Goal: Task Accomplishment & Management: Use online tool/utility

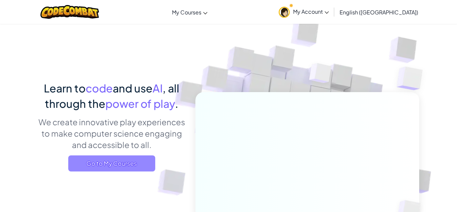
click at [148, 162] on span "Go to My Courses" at bounding box center [111, 163] width 87 height 16
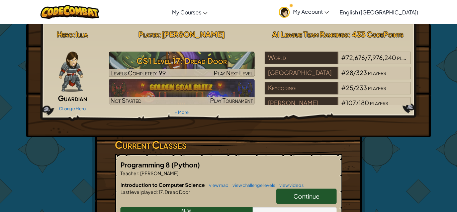
click at [316, 194] on span "Continue" at bounding box center [307, 196] width 26 height 8
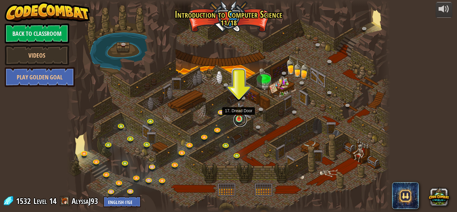
click at [239, 119] on link at bounding box center [240, 119] width 13 height 13
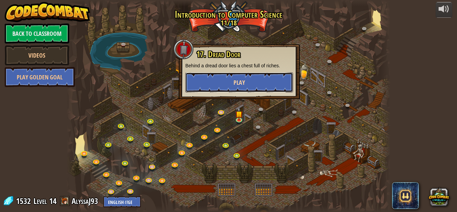
click at [268, 82] on button "Play" at bounding box center [239, 82] width 108 height 20
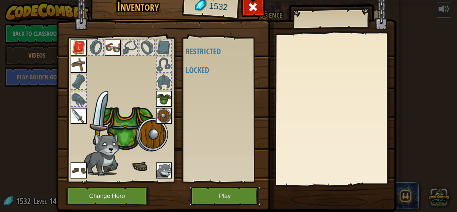
click at [225, 196] on button "Play" at bounding box center [225, 196] width 70 height 18
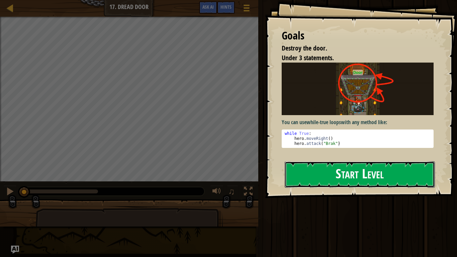
click at [335, 177] on button "Start Level" at bounding box center [360, 174] width 150 height 26
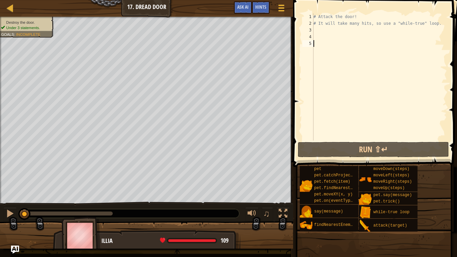
click at [330, 30] on div "# Attack the door! # It will take many hits, so use a "while-true" loop." at bounding box center [379, 83] width 135 height 141
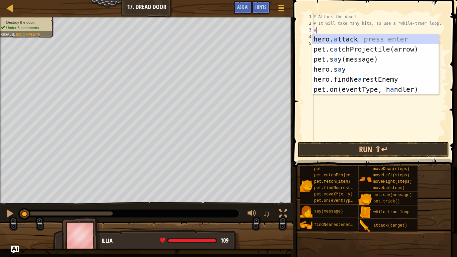
scroll to position [3, 0]
click at [357, 41] on div "hero. a ttack press enter pet.c a tchProjectile(arrow) press enter pet.s a y(me…" at bounding box center [375, 74] width 127 height 80
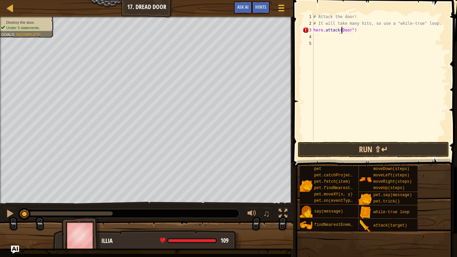
scroll to position [3, 5]
type textarea "hero.attack("Door")"
click at [383, 151] on button "Run ⇧↵" at bounding box center [373, 149] width 151 height 15
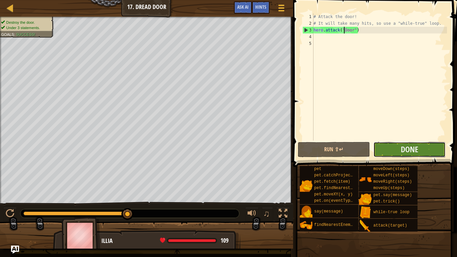
click at [399, 146] on button "Done" at bounding box center [410, 149] width 72 height 15
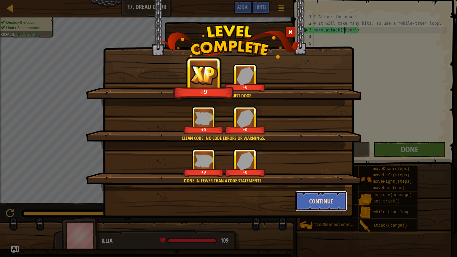
click at [315, 203] on button "Continue" at bounding box center [322, 201] width 52 height 20
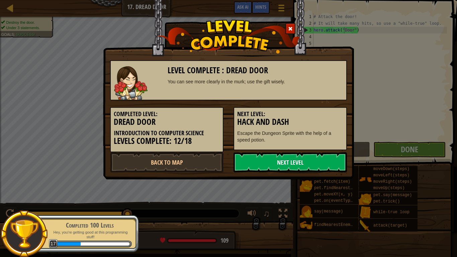
click at [298, 162] on link "Next Level" at bounding box center [290, 162] width 113 height 20
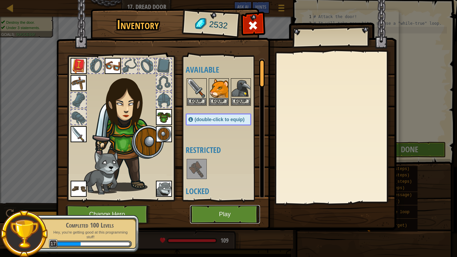
click at [212, 209] on button "Play" at bounding box center [225, 214] width 70 height 18
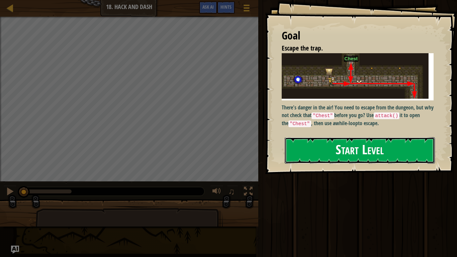
click at [368, 143] on button "Start Level" at bounding box center [360, 150] width 150 height 26
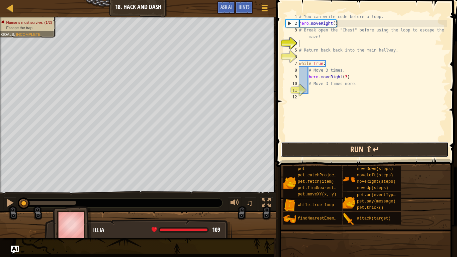
click at [339, 151] on button "Run ⇧↵" at bounding box center [365, 149] width 168 height 15
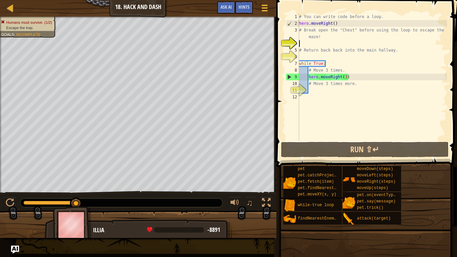
type textarea "h"
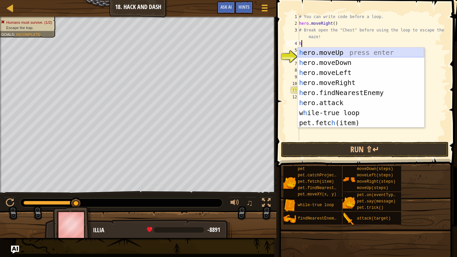
click at [333, 51] on div "h ero.moveUp press enter h ero.moveDown press enter h ero.moveLeft press enter …" at bounding box center [361, 98] width 127 height 100
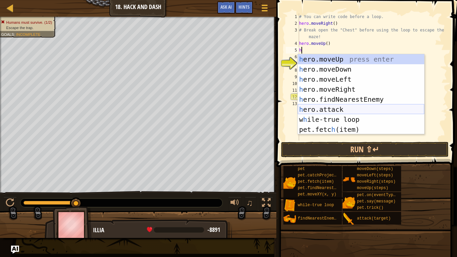
click at [342, 107] on div "h ero.moveUp press enter h ero.moveDown press enter h ero.moveLeft press enter …" at bounding box center [361, 104] width 127 height 100
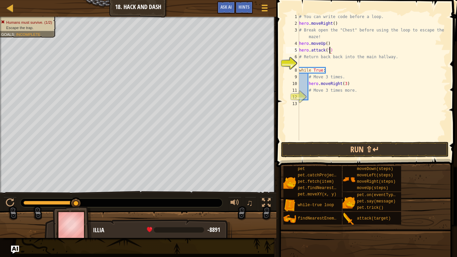
scroll to position [3, 4]
type textarea "hero.attack("Chest")"
click at [351, 63] on div "# You can write code before a loop. hero . moveRight ( ) # Break open the "Ches…" at bounding box center [372, 83] width 149 height 141
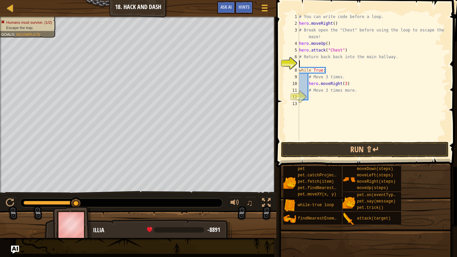
type textarea "h"
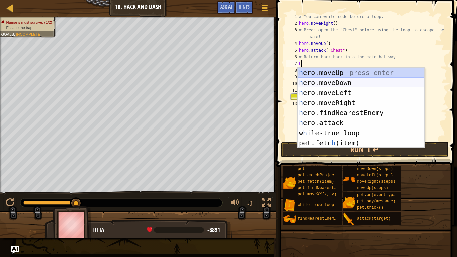
click at [365, 80] on div "h ero.moveUp press enter h ero.moveDown press enter h ero.moveLeft press enter …" at bounding box center [361, 118] width 127 height 100
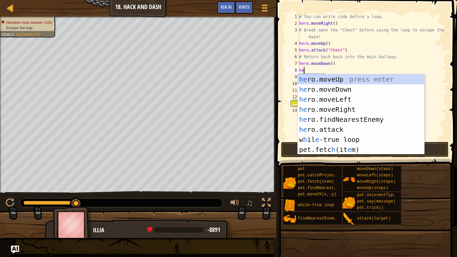
type textarea "her"
click at [345, 107] on div "her o.moveUp press enter her o.moveDown press enter her o.moveLeft press enter …" at bounding box center [361, 124] width 127 height 100
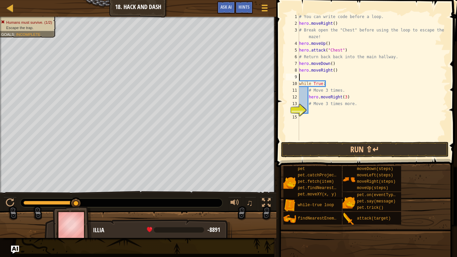
click at [334, 71] on div "# You can write code before a loop. hero . moveRight ( ) # Break open the "Ches…" at bounding box center [372, 83] width 149 height 141
click at [380, 153] on button "Run ⇧↵" at bounding box center [365, 149] width 168 height 15
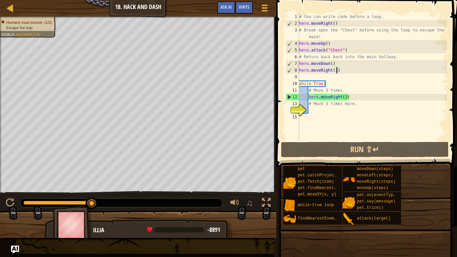
type textarea "hero.moveRight()"
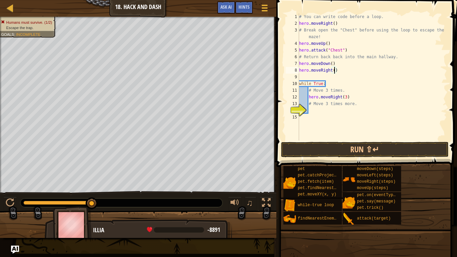
click at [326, 75] on div "# You can write code before a loop. hero . moveRight ( ) # Break open the "Ches…" at bounding box center [372, 83] width 149 height 141
type textarea "h"
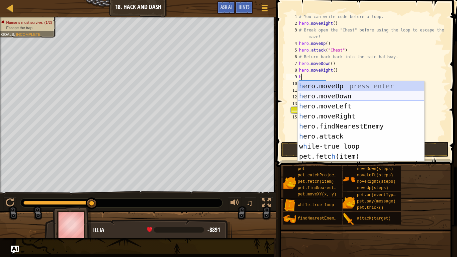
click at [355, 94] on div "h ero.moveUp press enter h ero.moveDown press enter h ero.moveLeft press enter …" at bounding box center [361, 131] width 127 height 100
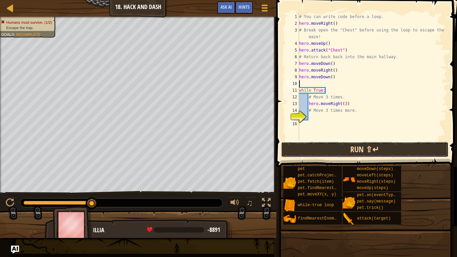
click at [357, 151] on button "Run ⇧↵" at bounding box center [365, 149] width 168 height 15
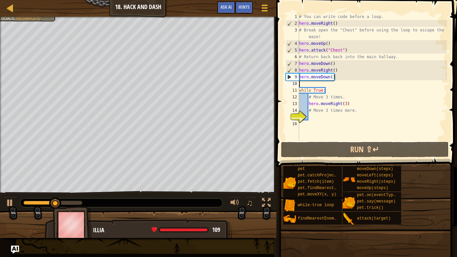
click at [334, 70] on div "# You can write code before a loop. hero . moveRight ( ) # Break open the "Ches…" at bounding box center [372, 83] width 149 height 141
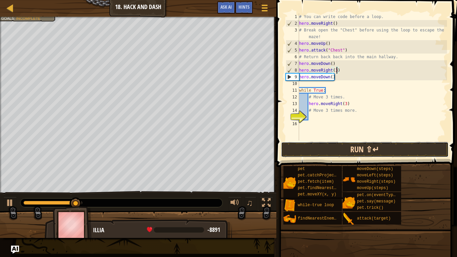
click at [388, 150] on button "Run ⇧↵" at bounding box center [365, 149] width 168 height 15
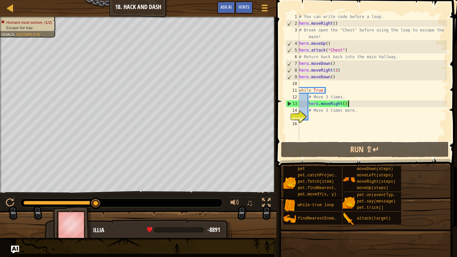
click at [350, 105] on div "# You can write code before a loop. hero . moveRight ( ) # Break open the "Ches…" at bounding box center [372, 83] width 149 height 141
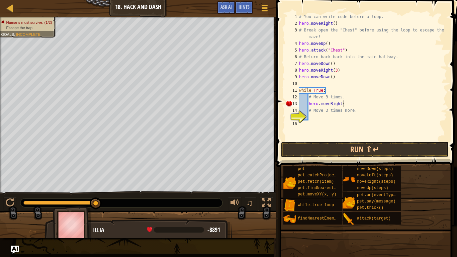
scroll to position [3, 6]
click at [324, 97] on div "# You can write code before a loop. hero . moveRight ( ) # Break open the "Ches…" at bounding box center [372, 83] width 149 height 141
click at [343, 97] on div "# You can write code before a loop. hero . moveRight ( ) # Break open the "Ches…" at bounding box center [372, 83] width 149 height 141
type textarea "#"
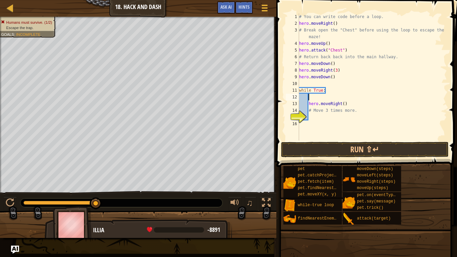
scroll to position [3, 1]
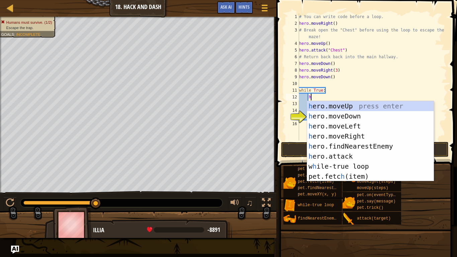
click at [332, 78] on div "# You can write code before a loop. hero . moveRight ( ) # Break open the "Ches…" at bounding box center [372, 83] width 149 height 141
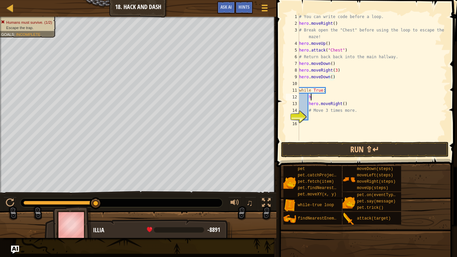
click at [345, 97] on div "# You can write code before a loop. hero . moveRight ( ) # Break open the "Ches…" at bounding box center [372, 83] width 149 height 141
type textarea "h"
click at [332, 76] on div "# You can write code before a loop. hero . moveRight ( ) # Break open the "Ches…" at bounding box center [372, 83] width 149 height 141
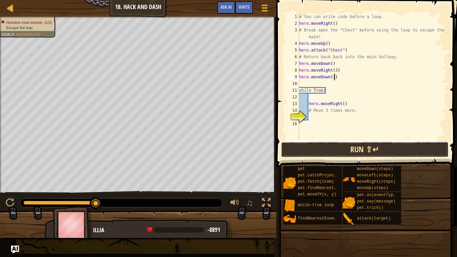
click at [381, 152] on button "Run ⇧↵" at bounding box center [365, 149] width 168 height 15
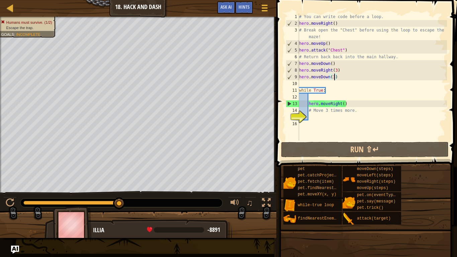
click at [359, 111] on div "# You can write code before a loop. hero . moveRight ( ) # Break open the "Ches…" at bounding box center [372, 83] width 149 height 141
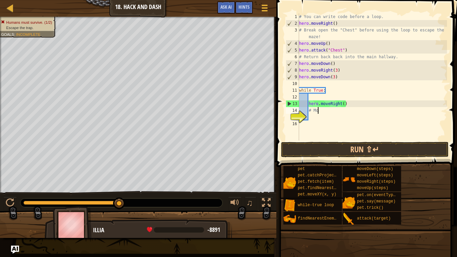
type textarea "#"
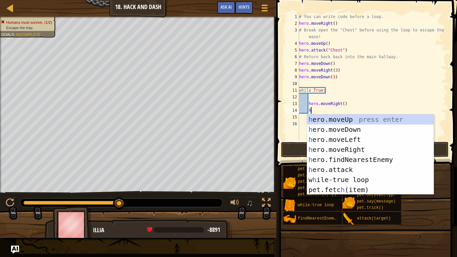
type textarea "he"
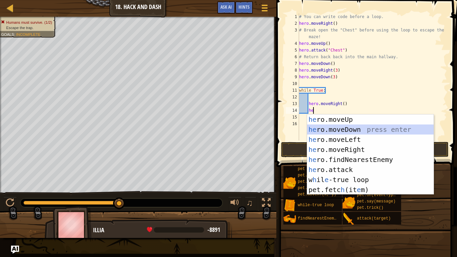
click at [365, 126] on div "he ro.moveUp press enter he ro.moveDown press enter he ro.moveLeft press enter …" at bounding box center [370, 164] width 127 height 100
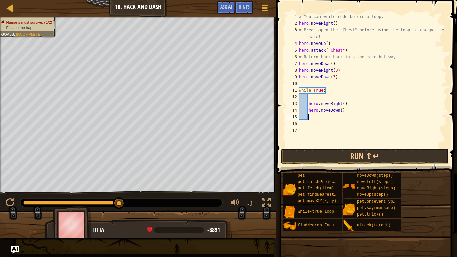
click at [342, 111] on div "# You can write code before a loop. hero . moveRight ( ) # Break open the "Ches…" at bounding box center [372, 86] width 149 height 147
click at [344, 103] on div "# You can write code before a loop. hero . moveRight ( ) # Break open the "Ches…" at bounding box center [372, 86] width 149 height 147
click at [364, 155] on button "Run ⇧↵" at bounding box center [365, 156] width 168 height 15
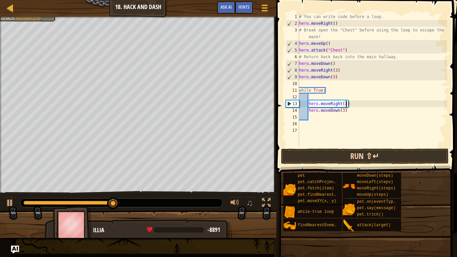
type textarea "hero.moveRight(3)"
click at [368, 153] on button "Run ⇧↵" at bounding box center [365, 156] width 168 height 15
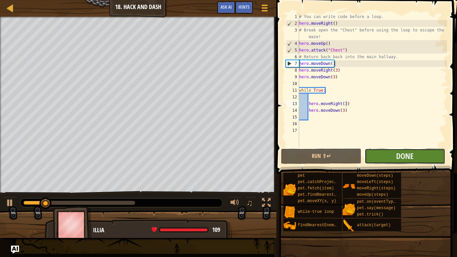
click at [373, 155] on button "Done" at bounding box center [405, 156] width 80 height 15
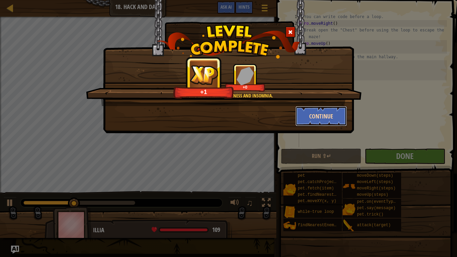
click at [318, 116] on button "Continue" at bounding box center [322, 116] width 52 height 20
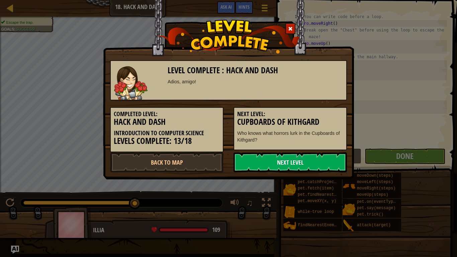
click at [306, 158] on link "Next Level" at bounding box center [290, 162] width 113 height 20
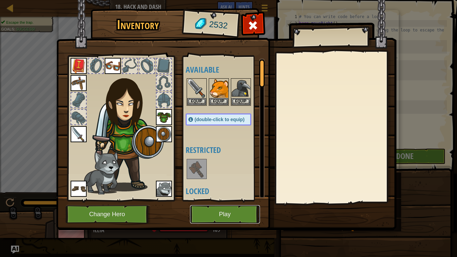
click at [223, 212] on button "Play" at bounding box center [225, 214] width 70 height 18
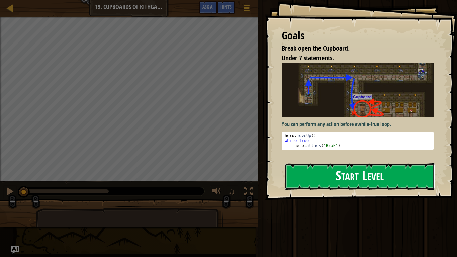
click at [339, 183] on button "Start Level" at bounding box center [360, 176] width 150 height 26
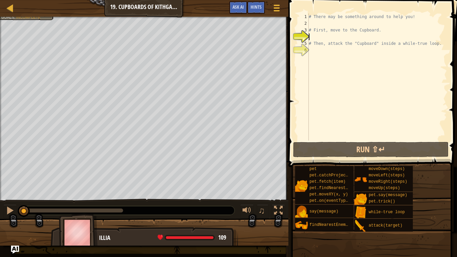
drag, startPoint x: 123, startPoint y: 212, endPoint x: 22, endPoint y: 202, distance: 101.9
click at [22, 202] on div "♫" at bounding box center [144, 209] width 289 height 20
click at [9, 210] on div at bounding box center [10, 210] width 9 height 9
click at [10, 212] on div at bounding box center [10, 210] width 9 height 9
click at [339, 22] on div "# There may be something around to help you! # First, move to the Cupboard. # T…" at bounding box center [378, 83] width 140 height 141
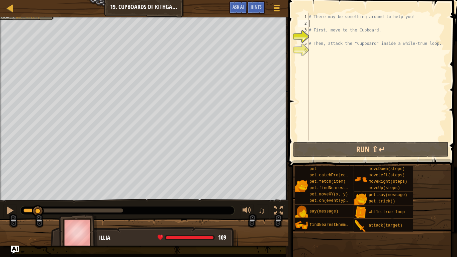
type textarea "h"
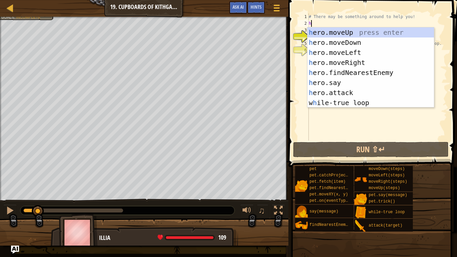
scroll to position [3, 0]
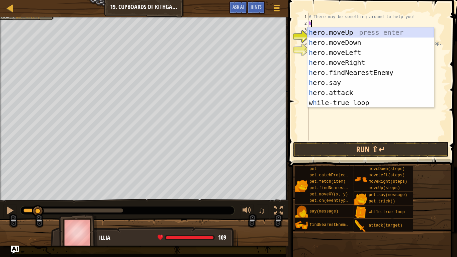
click at [345, 33] on div "h ero.moveUp press enter h ero.moveDown press enter h ero.moveLeft press enter …" at bounding box center [371, 77] width 127 height 100
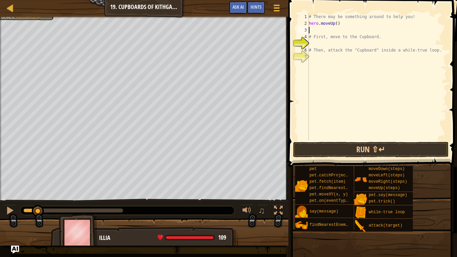
type textarea "h"
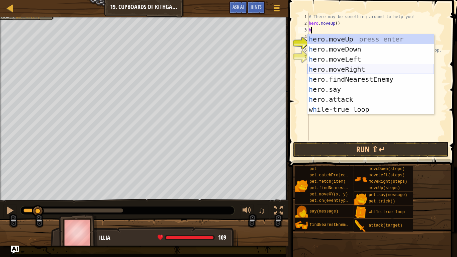
click at [351, 67] on div "h ero.moveUp press enter h ero.moveDown press enter h ero.moveLeft press enter …" at bounding box center [371, 84] width 127 height 100
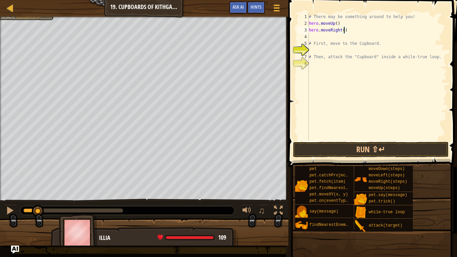
click at [345, 30] on div "# There may be something around to help you! hero . moveUp ( ) hero . moveRight…" at bounding box center [378, 83] width 140 height 141
type textarea "hero.moveRight(2)"
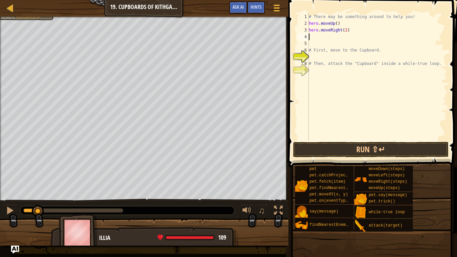
type textarea "h"
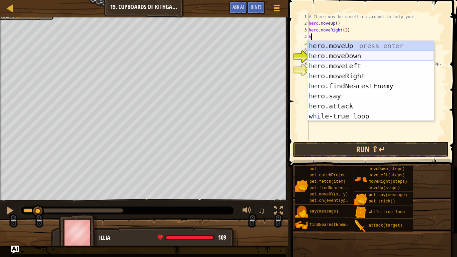
click at [371, 56] on div "h ero.moveUp press enter h ero.moveDown press enter h ero.moveLeft press enter …" at bounding box center [371, 91] width 127 height 100
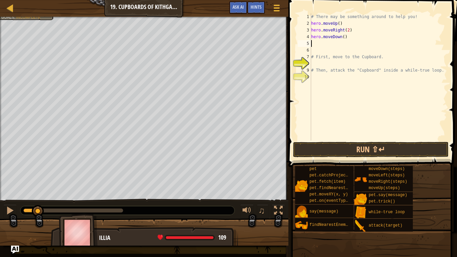
type textarea "hero.moveDown()"
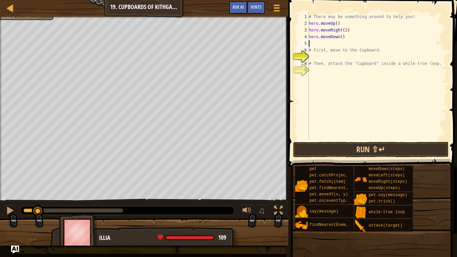
type textarea "hero.moveDown()"
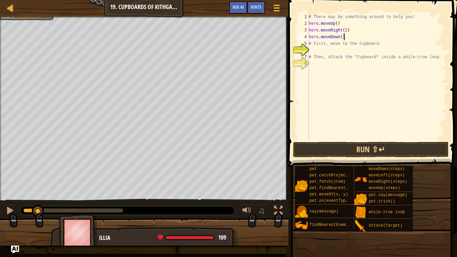
click at [360, 47] on div "# There may be something around to help you! hero . moveUp ( ) hero . moveRight…" at bounding box center [378, 83] width 140 height 141
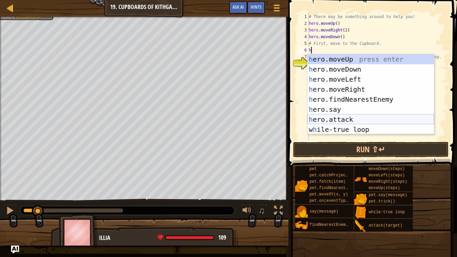
click at [354, 117] on div "h ero.moveUp press enter h ero.moveDown press enter h ero.moveLeft press enter …" at bounding box center [371, 104] width 127 height 100
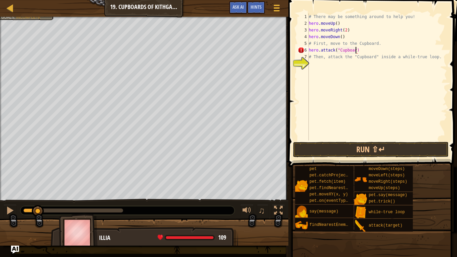
scroll to position [3, 7]
type textarea "hero.attack("Cupboard")"
click at [340, 36] on div "# There may be something around to help you! hero . moveUp ( ) hero . moveRight…" at bounding box center [378, 83] width 140 height 141
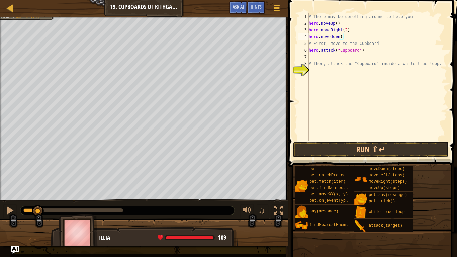
scroll to position [3, 5]
type textarea "hero.moveDown(2)"
click at [348, 150] on button "Run ⇧↵" at bounding box center [371, 149] width 156 height 15
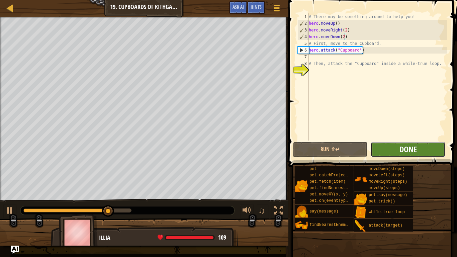
click at [414, 148] on span "Done" at bounding box center [408, 149] width 17 height 11
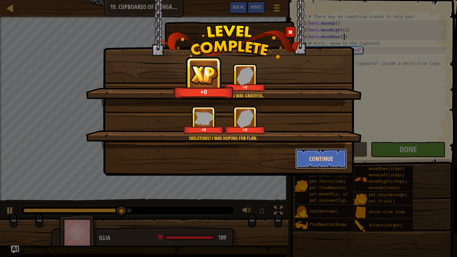
click at [322, 156] on button "Continue" at bounding box center [322, 159] width 52 height 20
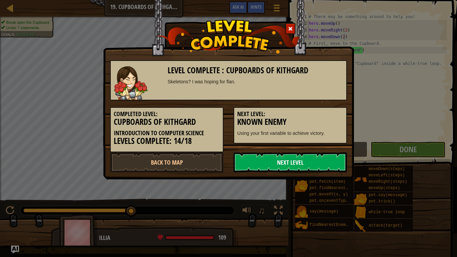
click at [322, 160] on link "Next Level" at bounding box center [290, 162] width 113 height 20
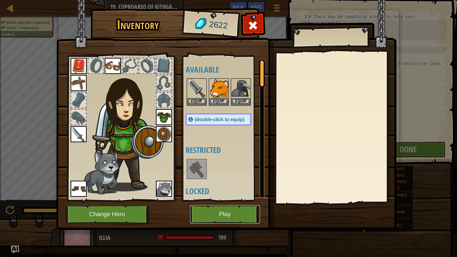
click at [221, 212] on button "Play" at bounding box center [225, 214] width 70 height 18
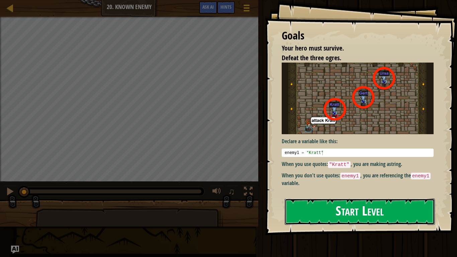
click at [324, 212] on button "Start Level" at bounding box center [360, 212] width 150 height 26
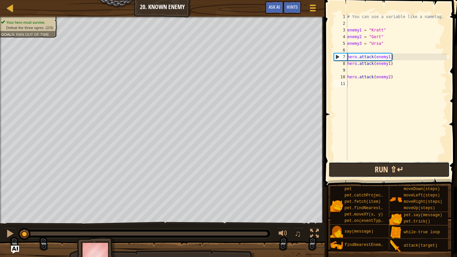
click at [375, 167] on button "Run ⇧↵" at bounding box center [389, 169] width 121 height 15
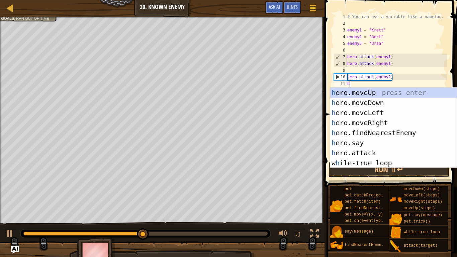
scroll to position [3, 0]
click at [375, 153] on div "h ero.moveUp press enter h ero.moveDown press enter h ero.moveLeft press enter …" at bounding box center [393, 138] width 127 height 100
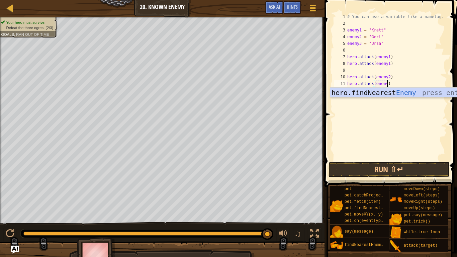
scroll to position [3, 6]
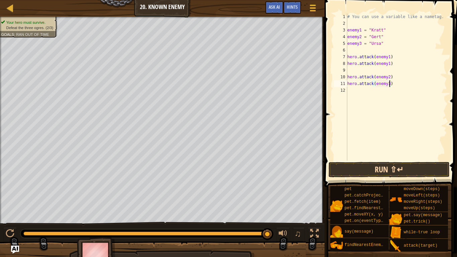
type textarea "hero.attack(enemy3)"
click at [407, 166] on button "Run ⇧↵" at bounding box center [389, 169] width 121 height 15
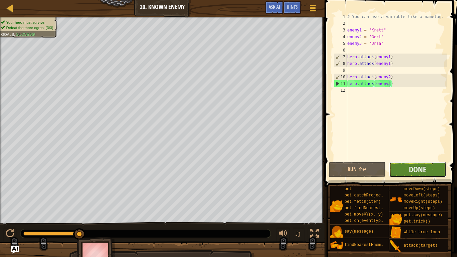
click at [430, 168] on button "Done" at bounding box center [417, 169] width 57 height 15
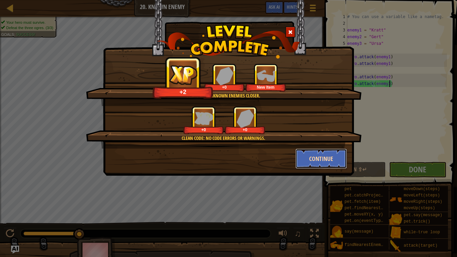
click at [330, 163] on button "Continue" at bounding box center [322, 159] width 52 height 20
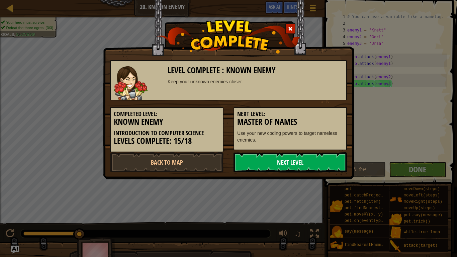
click at [322, 157] on link "Next Level" at bounding box center [290, 162] width 113 height 20
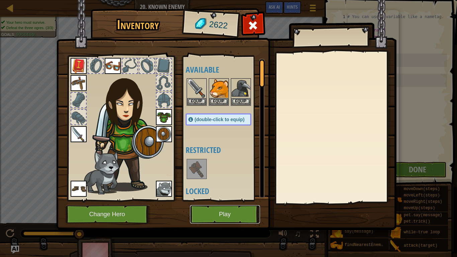
click at [235, 209] on button "Play" at bounding box center [225, 214] width 70 height 18
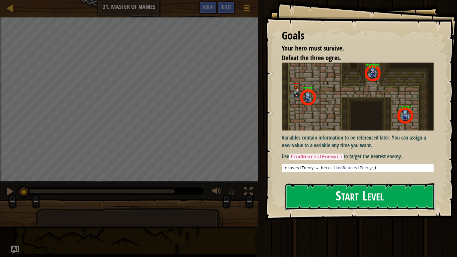
click at [345, 200] on button "Start Level" at bounding box center [360, 196] width 150 height 26
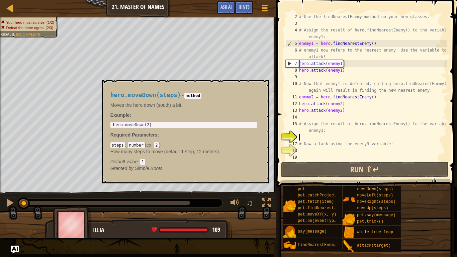
scroll to position [7, 0]
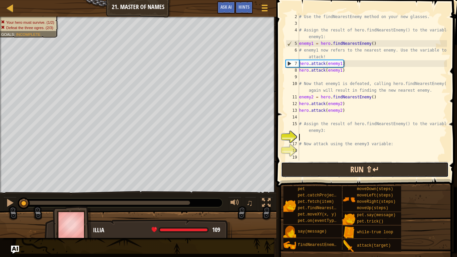
click at [379, 169] on button "Run ⇧↵" at bounding box center [365, 169] width 168 height 15
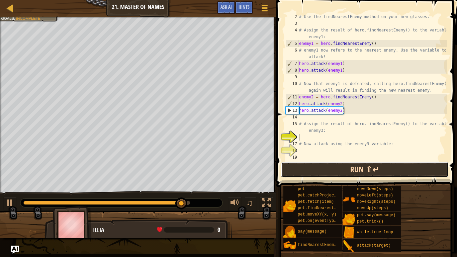
click at [334, 167] on button "Run ⇧↵" at bounding box center [365, 169] width 168 height 15
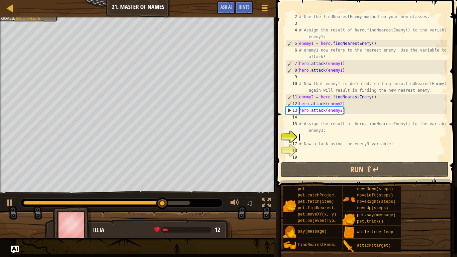
click at [331, 136] on div "# Use the findNearestEnemy method on your new glasses. # Assign the result of h…" at bounding box center [372, 93] width 149 height 161
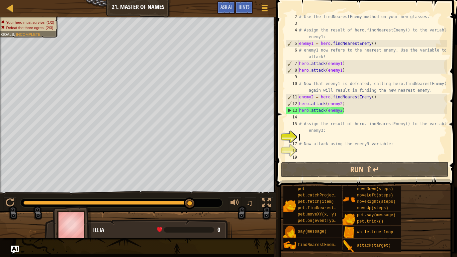
scroll to position [3, 0]
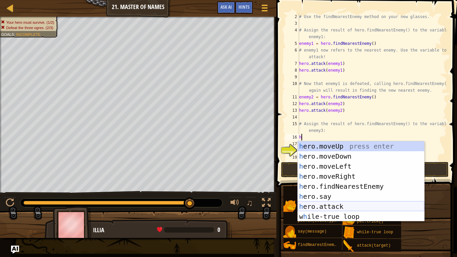
click at [344, 206] on div "h ero.moveUp press enter h ero.moveDown press enter h ero.moveLeft press enter …" at bounding box center [361, 191] width 127 height 100
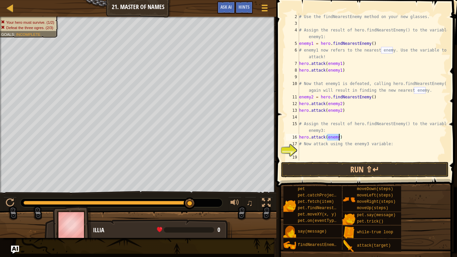
click at [338, 137] on div "# Use the findNearestEnemy method on your new glasses. # Assign the result of h…" at bounding box center [372, 86] width 149 height 147
type textarea "hero.attack(enemy3)"
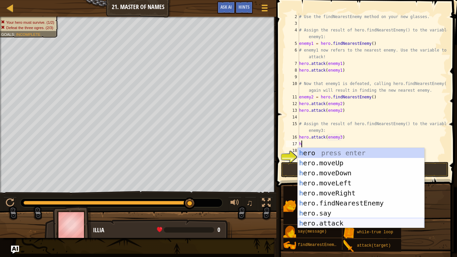
click at [354, 212] on div "h ero press enter h ero.moveUp press enter h ero.moveDown press enter h ero.mov…" at bounding box center [361, 198] width 127 height 100
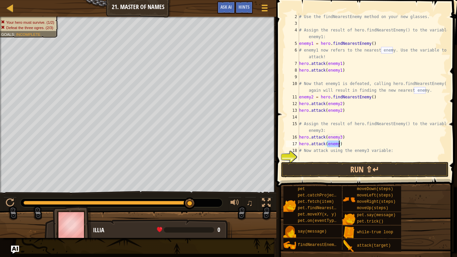
click at [339, 143] on div "# Use the findNearestEnemy method on your new glasses. # Assign the result of h…" at bounding box center [372, 86] width 149 height 147
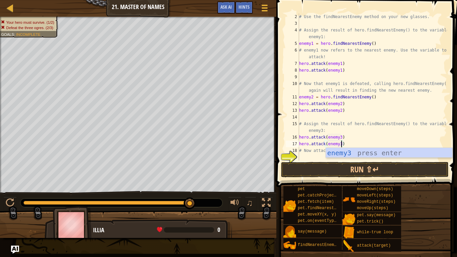
scroll to position [13, 0]
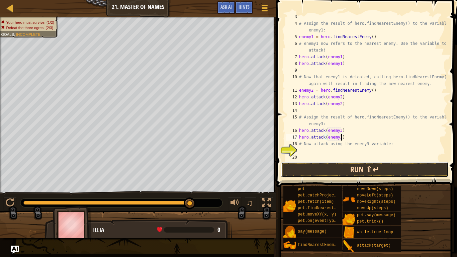
click at [381, 170] on button "Run ⇧↵" at bounding box center [365, 169] width 168 height 15
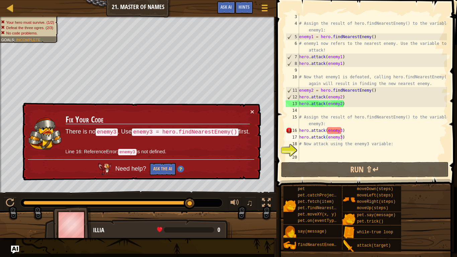
drag, startPoint x: 132, startPoint y: 132, endPoint x: 237, endPoint y: 127, distance: 105.9
click at [237, 127] on td "Fix Your Code There is no enemy3 . Use enemy3 = hero.findNearestEnemy() first. …" at bounding box center [157, 133] width 185 height 51
click at [349, 132] on div "# Assign the result of hero.findNearestEnemy() to the variable enemy1: enemy1 =…" at bounding box center [372, 93] width 149 height 161
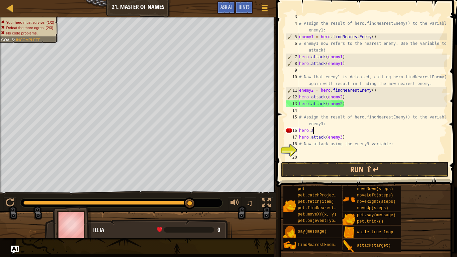
scroll to position [3, 1]
type textarea "h"
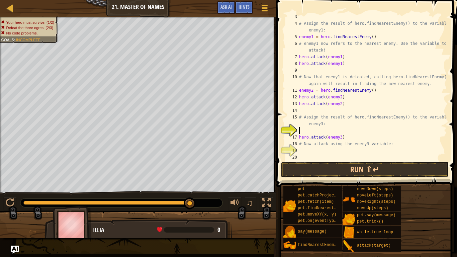
type textarea "f"
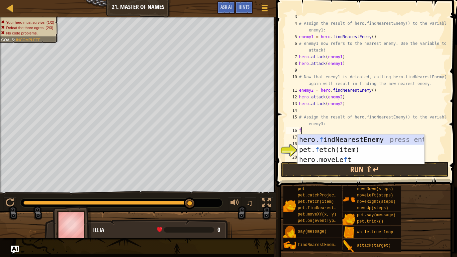
click at [361, 141] on div "hero. f indNearestEnemy press enter pet. f etch(item) press enter hero.moveLe f…" at bounding box center [361, 160] width 127 height 50
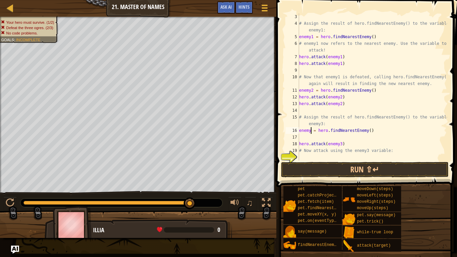
click at [311, 131] on div "# Assign the result of hero.findNearestEnemy() to the variable enemy1: enemy1 =…" at bounding box center [372, 93] width 149 height 161
click at [390, 128] on div "# Assign the result of hero.findNearestEnemy() to the variable enemy1: enemy1 =…" at bounding box center [372, 93] width 149 height 161
click at [299, 143] on div "# Assign the result of hero.findNearestEnemy() to the variable enemy1: enemy1 =…" at bounding box center [372, 93] width 149 height 161
type textarea "hero.attack(enemy3)"
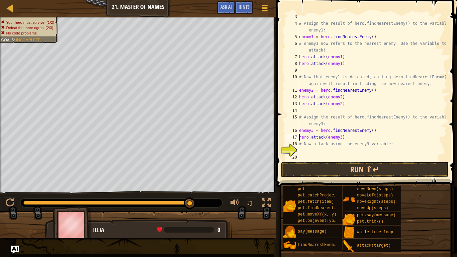
click at [354, 137] on div "# Assign the result of hero.findNearestEnemy() to the variable enemy1: enemy1 =…" at bounding box center [372, 93] width 149 height 161
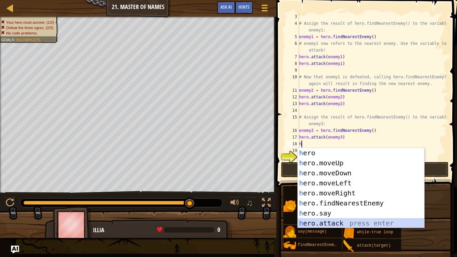
click at [343, 212] on div "h ero press enter h ero.moveUp press enter h ero.moveDown press enter h ero.mov…" at bounding box center [361, 198] width 127 height 100
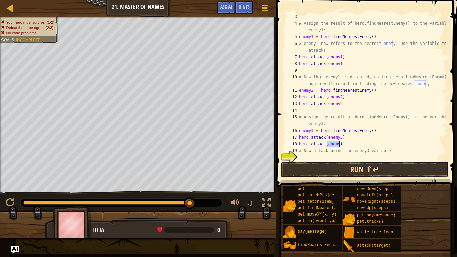
click at [338, 144] on div "# Assign the result of hero.findNearestEnemy() to the variable enemy1: enemy1 =…" at bounding box center [372, 86] width 149 height 147
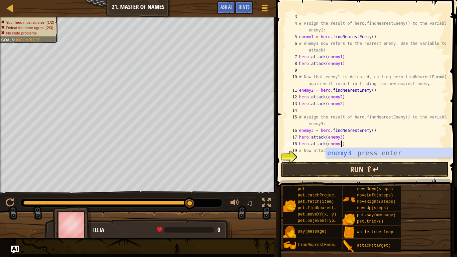
type textarea "hero.attack(enemy3)"
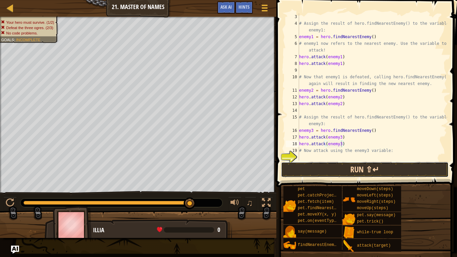
click at [376, 172] on button "Run ⇧↵" at bounding box center [365, 169] width 168 height 15
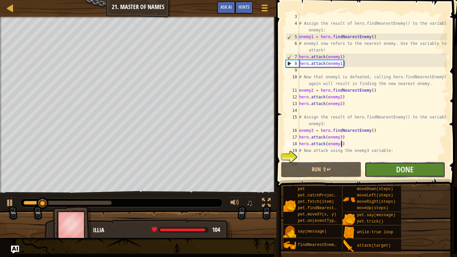
click at [382, 172] on button "Done" at bounding box center [405, 169] width 80 height 15
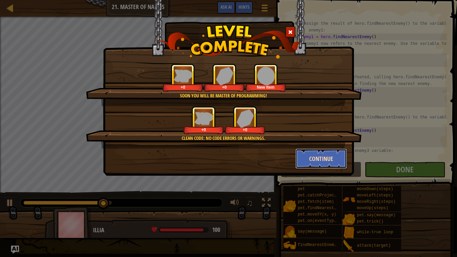
click at [333, 158] on button "Continue" at bounding box center [322, 159] width 52 height 20
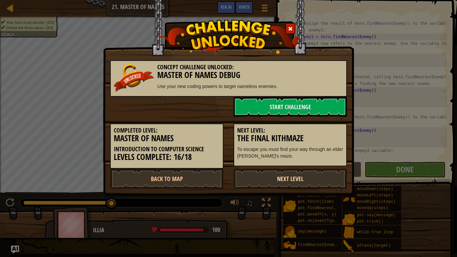
click at [326, 180] on link "Next Level" at bounding box center [290, 179] width 113 height 20
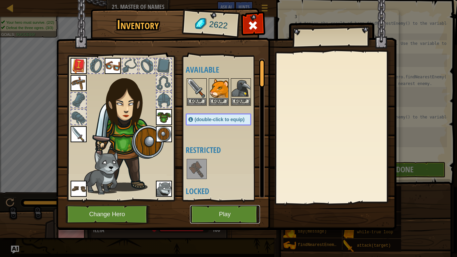
click at [241, 212] on button "Play" at bounding box center [225, 214] width 70 height 18
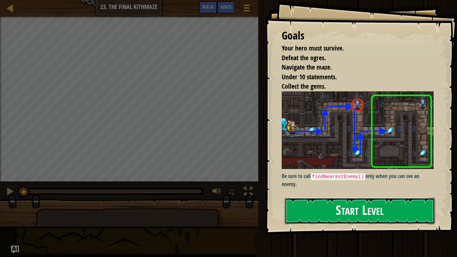
click at [359, 207] on button "Start Level" at bounding box center [360, 211] width 150 height 26
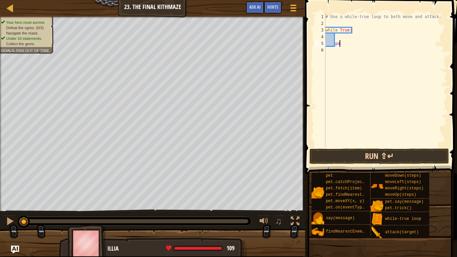
type textarea "p"
type textarea "h"
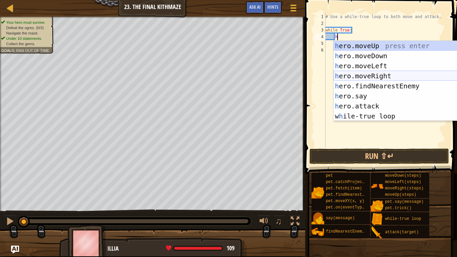
click at [377, 75] on div "h ero.moveUp press enter h ero.moveDown press enter h ero.moveLeft press enter …" at bounding box center [397, 91] width 127 height 100
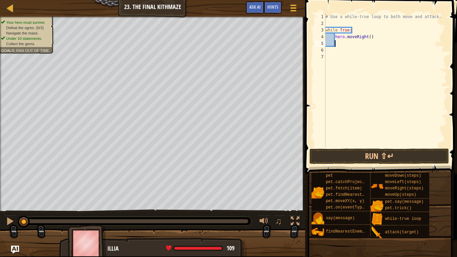
type textarea "h"
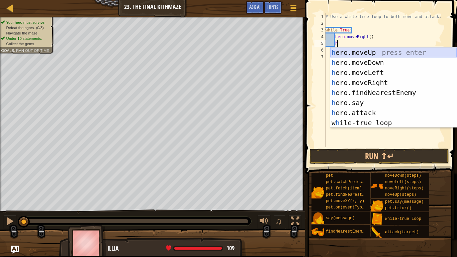
click at [377, 54] on div "h ero.moveUp press enter h ero.moveDown press enter h ero.moveLeft press enter …" at bounding box center [393, 98] width 127 height 100
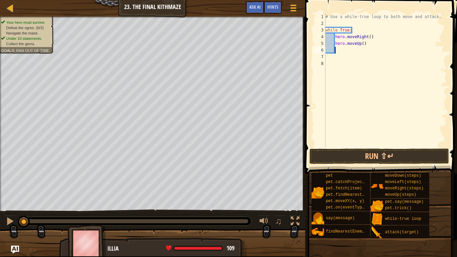
scroll to position [3, 1]
type textarea "h"
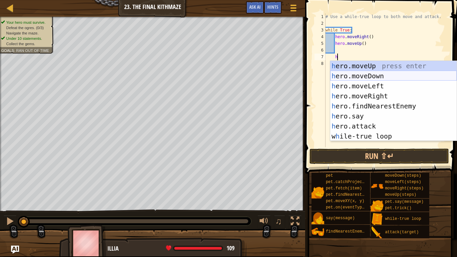
click at [387, 75] on div "h ero.moveUp press enter h ero.moveDown press enter h ero.moveLeft press enter …" at bounding box center [393, 111] width 127 height 100
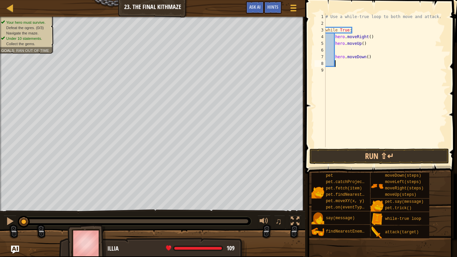
scroll to position [3, 1]
type textarea "h"
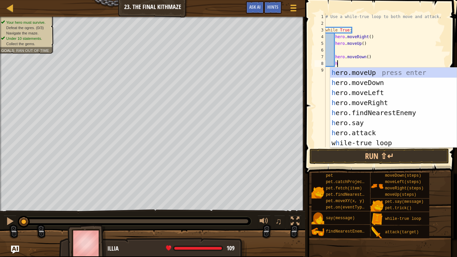
scroll to position [3, 1]
click at [379, 71] on div "h ero.moveUp press enter h ero.moveDown press enter h ero.moveLeft press enter …" at bounding box center [393, 118] width 127 height 100
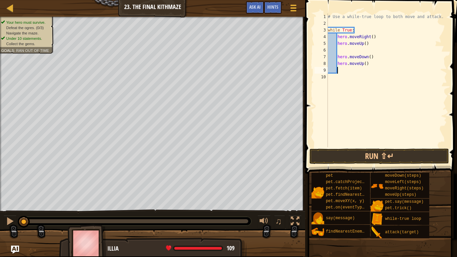
type textarea "h"
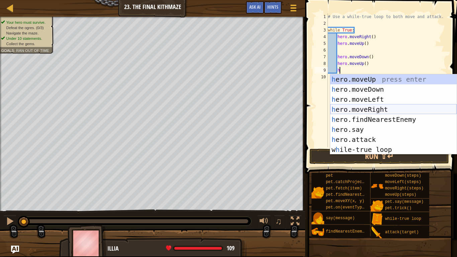
click at [376, 108] on div "h ero.moveUp press enter h ero.moveDown press enter h ero.moveLeft press enter …" at bounding box center [393, 124] width 127 height 100
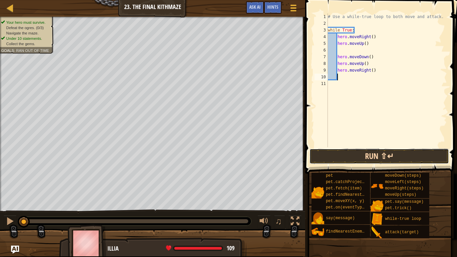
click at [383, 157] on button "Run ⇧↵" at bounding box center [380, 156] width 140 height 15
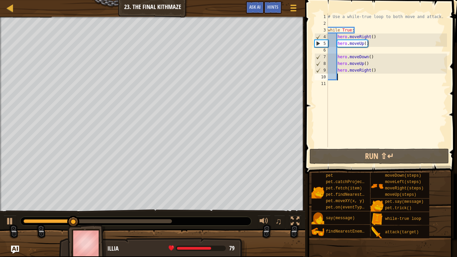
click at [370, 46] on div "# Use a while-true loop to both move and attack. while True : hero . moveRight …" at bounding box center [387, 86] width 121 height 147
type textarea "hero.moveUp()"
click at [375, 99] on div "# Use a while-true loop to both move and attack. while True : hero . moveRight …" at bounding box center [387, 86] width 121 height 147
click at [11, 212] on div at bounding box center [10, 221] width 9 height 9
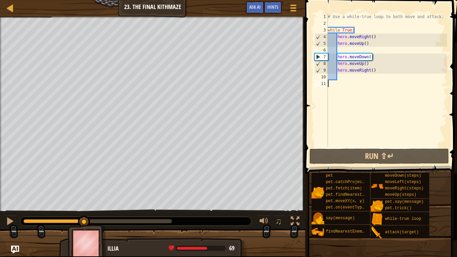
click at [340, 50] on div "# Use a while-true loop to both move and attack. while True : hero . moveRight …" at bounding box center [387, 86] width 121 height 147
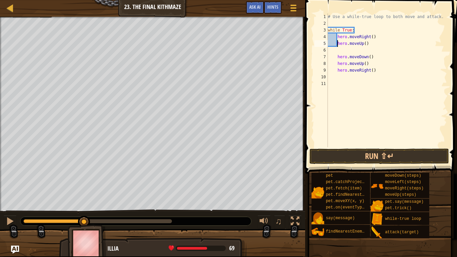
click at [338, 47] on div "# Use a while-true loop to both move and attack. while True : hero . moveRight …" at bounding box center [387, 86] width 121 height 147
type textarea "hero.moveUp()"
click at [371, 43] on div "# Use a while-true loop to both move and attack. while True : hero . moveRight …" at bounding box center [387, 86] width 121 height 147
type textarea "h"
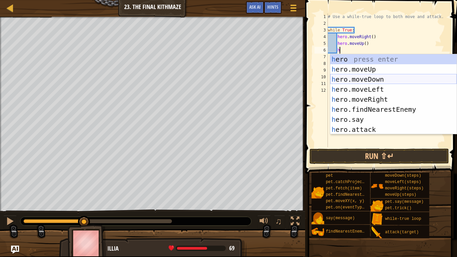
click at [384, 77] on div "h ero press enter h ero.moveUp press enter h ero.moveDown press enter h ero.mov…" at bounding box center [393, 104] width 127 height 100
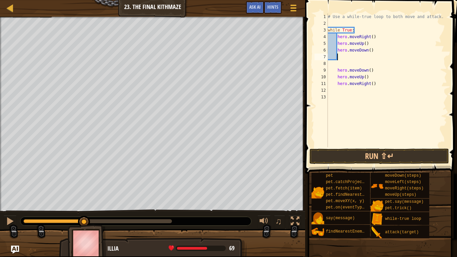
type textarea "u"
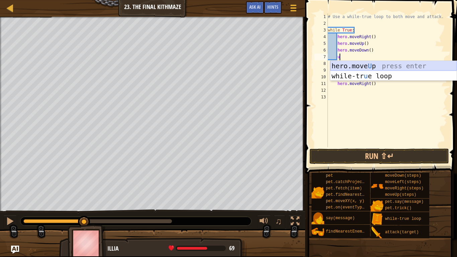
click at [400, 64] on div "hero.move U p press enter while-tr u e loop press enter" at bounding box center [393, 81] width 127 height 40
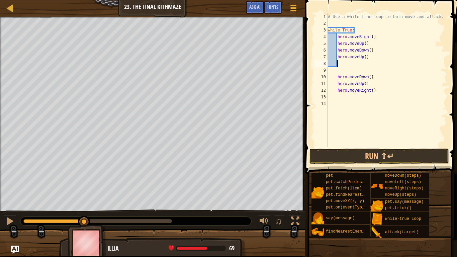
click at [382, 89] on div "# Use a while-true loop to both move and attack. while True : hero . moveRight …" at bounding box center [387, 86] width 121 height 147
type textarea "h"
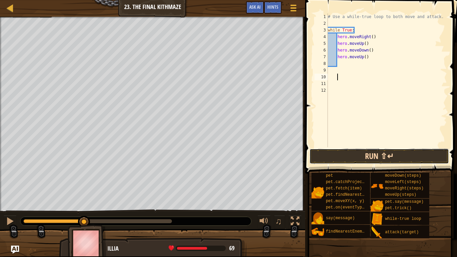
click at [404, 154] on button "Run ⇧↵" at bounding box center [380, 156] width 140 height 15
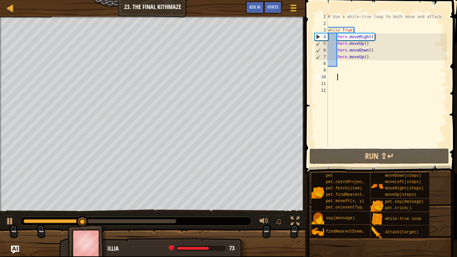
click at [371, 50] on div "# Use a while-true loop to both move and attack. while True : hero . moveRight …" at bounding box center [387, 86] width 121 height 147
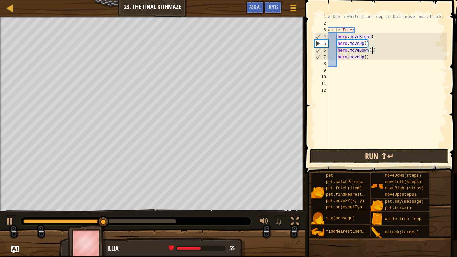
click at [382, 151] on button "Run ⇧↵" at bounding box center [380, 156] width 140 height 15
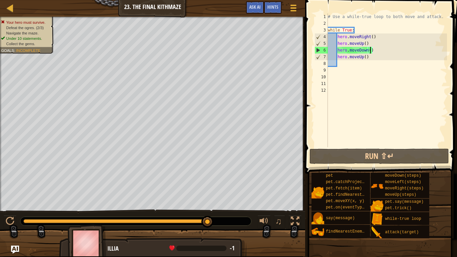
scroll to position [3, 6]
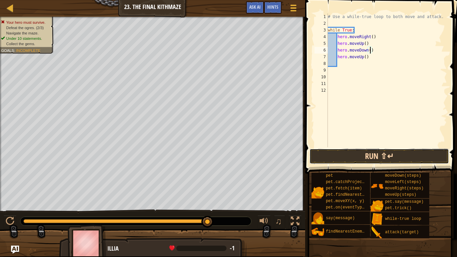
click at [371, 158] on button "Run ⇧↵" at bounding box center [380, 156] width 140 height 15
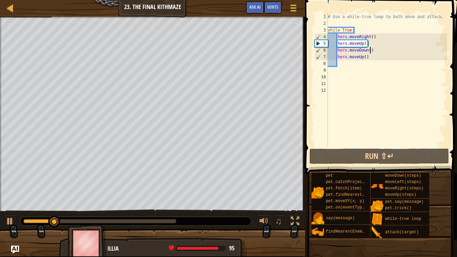
click at [370, 58] on div "# Use a while-true loop to both move and attack. while True : hero . moveRight …" at bounding box center [387, 86] width 121 height 147
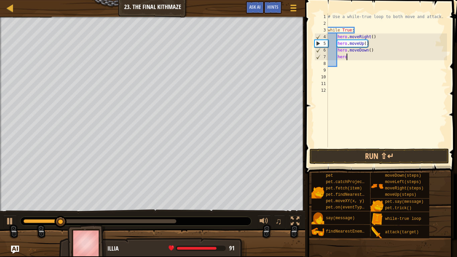
type textarea "h"
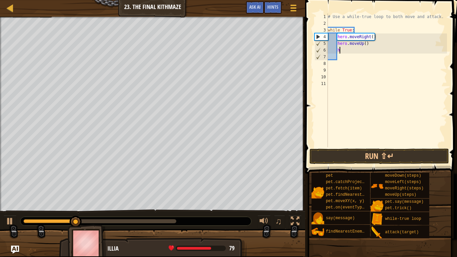
type textarea "h"
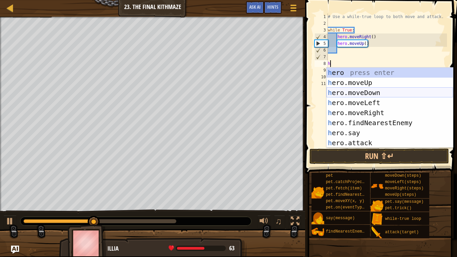
click at [379, 93] on div "h ero press enter h ero.moveUp press enter h ero.moveDown press enter h ero.mov…" at bounding box center [390, 118] width 127 height 100
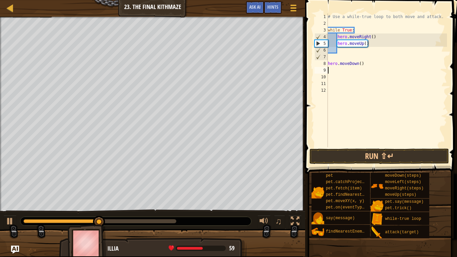
type textarea "h"
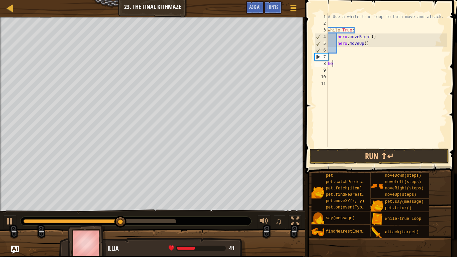
type textarea "h"
type textarea "l"
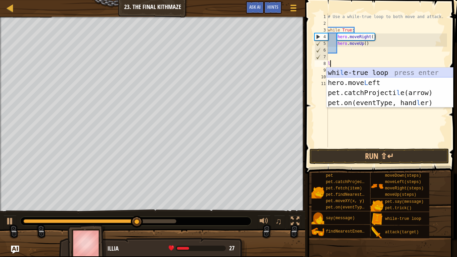
click at [377, 70] on div "whi l e-true loop press enter hero.move L eft press enter pet.catchProjecti l e…" at bounding box center [390, 98] width 127 height 60
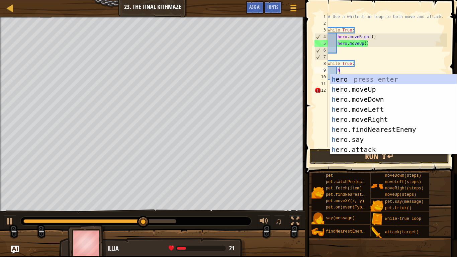
type textarea "h"
click at [387, 87] on div "h ero press enter h ero.moveUp press enter h ero.moveDown press enter h ero.mov…" at bounding box center [393, 124] width 127 height 100
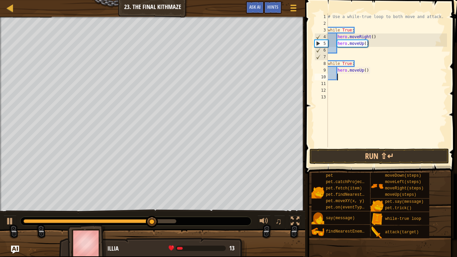
scroll to position [3, 1]
type textarea "h"
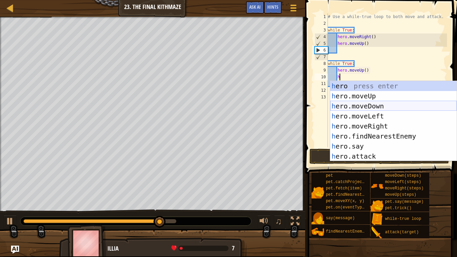
click at [391, 104] on div "h ero press enter h ero.moveUp press enter h ero.moveDown press enter h ero.mov…" at bounding box center [393, 131] width 127 height 100
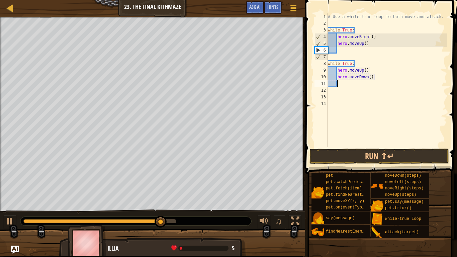
scroll to position [3, 1]
click at [392, 156] on button "Run ⇧↵" at bounding box center [380, 156] width 140 height 15
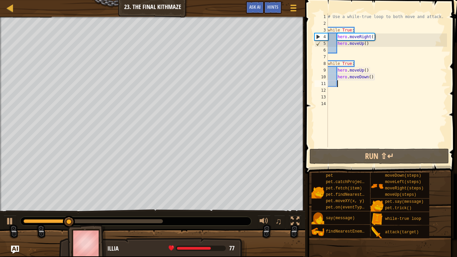
click at [366, 49] on div "# Use a while-true loop to both move and attack. while True : hero . moveRight …" at bounding box center [387, 86] width 121 height 147
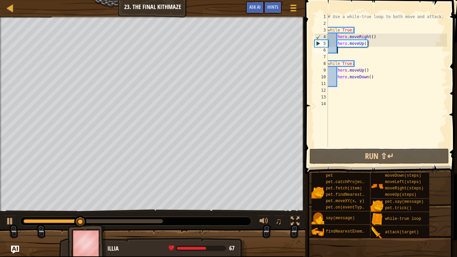
type textarea "h"
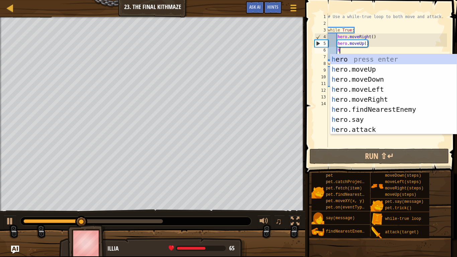
scroll to position [3, 1]
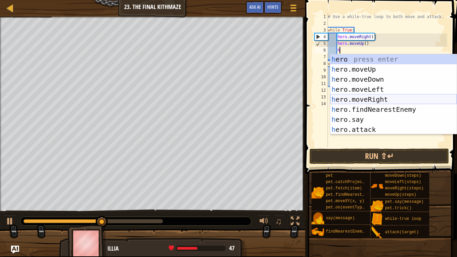
click at [372, 99] on div "h ero press enter h ero.moveUp press enter h ero.moveDown press enter h ero.mov…" at bounding box center [393, 104] width 127 height 100
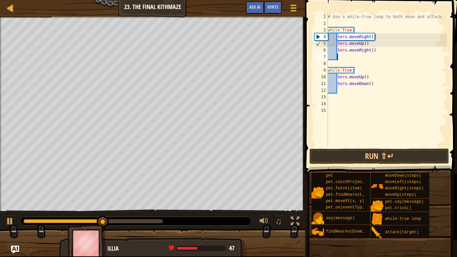
scroll to position [3, 1]
click at [366, 156] on button "Run ⇧↵" at bounding box center [380, 156] width 140 height 15
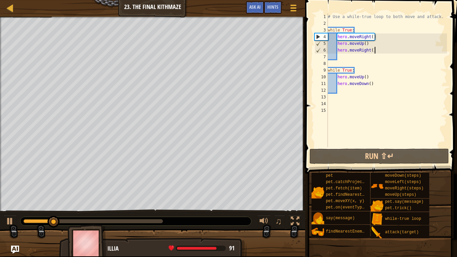
click at [384, 51] on div "# Use a while-true loop to both move and attack. while True : hero . moveRight …" at bounding box center [387, 86] width 121 height 147
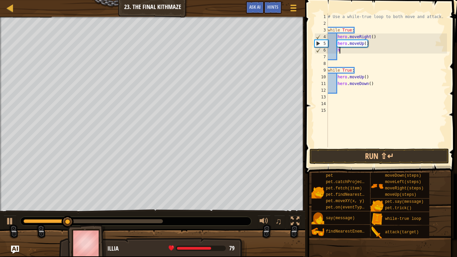
type textarea "h"
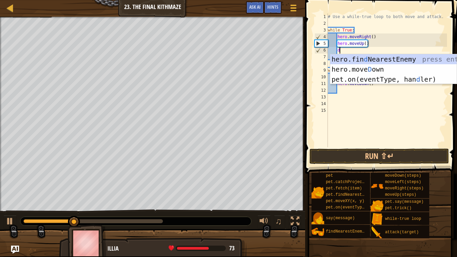
type textarea "d"
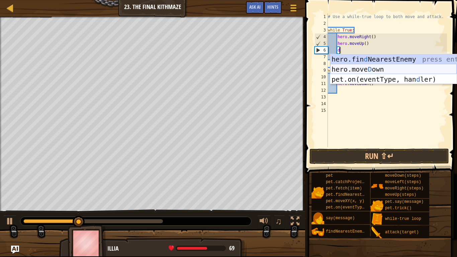
click at [386, 71] on div "hero.fin d NearestEnemy press enter hero.[PERSON_NAME] own press enter pet.on(e…" at bounding box center [393, 79] width 127 height 50
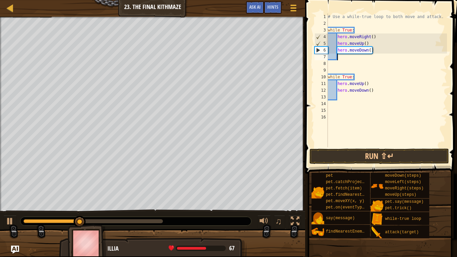
scroll to position [3, 1]
click at [371, 52] on div "# Use a while-true loop to both move and attack. while True : hero . moveRight …" at bounding box center [387, 86] width 121 height 147
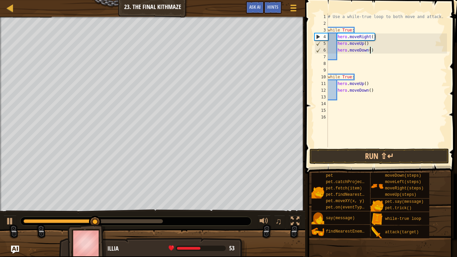
type textarea "hero.moveDown(2)"
click at [377, 59] on div "# Use a while-true loop to both move and attack. while True : hero . moveRight …" at bounding box center [387, 86] width 121 height 147
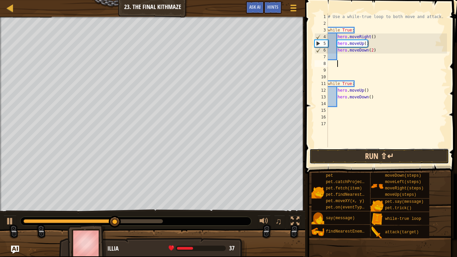
click at [384, 157] on button "Run ⇧↵" at bounding box center [380, 156] width 140 height 15
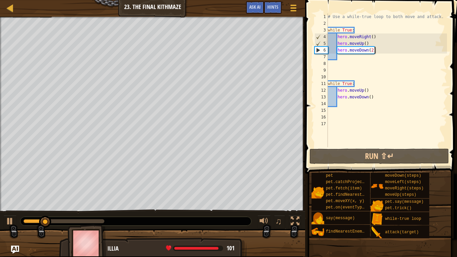
click at [379, 51] on div "# Use a while-true loop to both move and attack. while True : hero . moveRight …" at bounding box center [387, 86] width 121 height 147
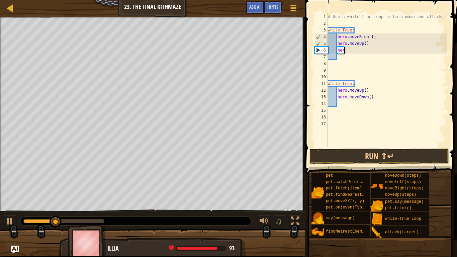
type textarea "h"
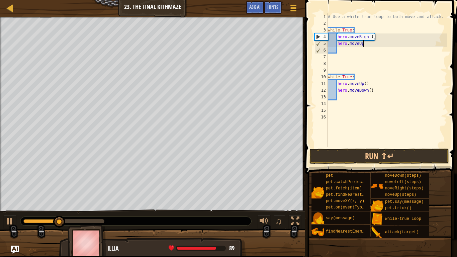
scroll to position [3, 0]
type textarea "h"
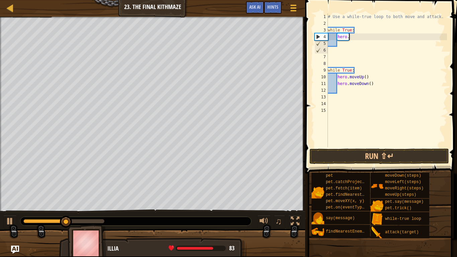
type textarea "h"
type textarea "while True"
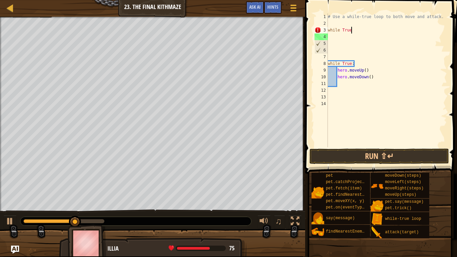
click at [373, 81] on div "# Use a while-true loop to both move and attack. while True while True : hero .…" at bounding box center [387, 86] width 121 height 147
type textarea "h"
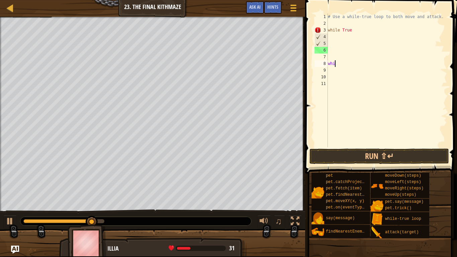
type textarea "w"
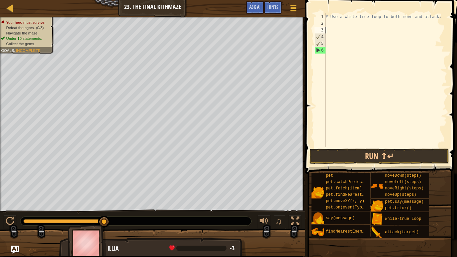
type textarea "h"
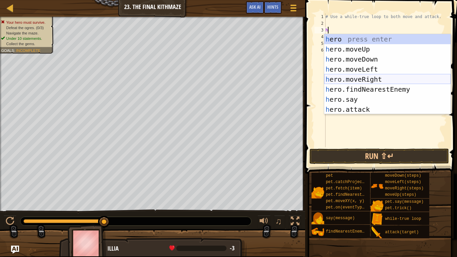
click at [384, 79] on div "h ero press enter h ero.moveUp press enter h ero.moveDown press enter h ero.mov…" at bounding box center [387, 84] width 127 height 100
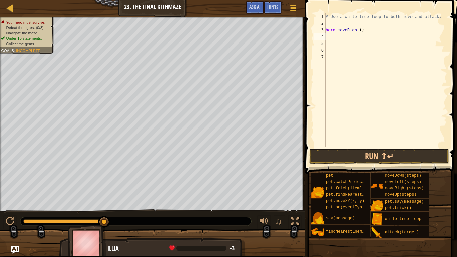
type textarea "h"
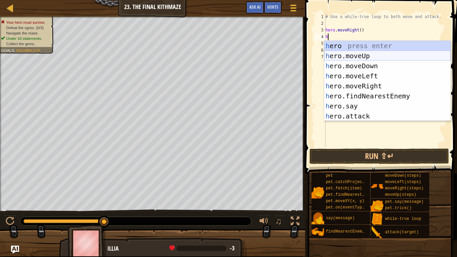
click at [380, 55] on div "h ero press enter h ero.moveUp press enter h ero.moveDown press enter h ero.mov…" at bounding box center [387, 91] width 127 height 100
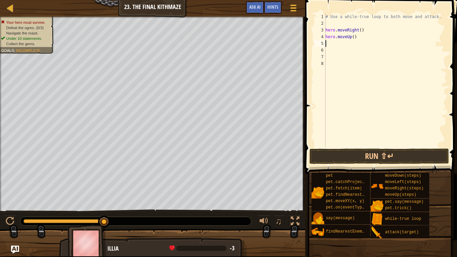
type textarea "h"
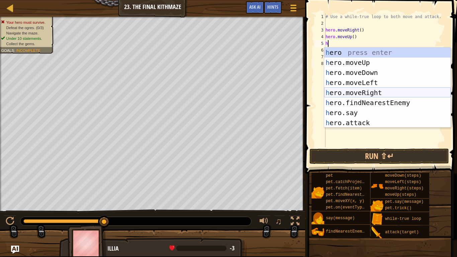
click at [374, 92] on div "h ero press enter h ero.moveUp press enter h ero.moveDown press enter h ero.mov…" at bounding box center [387, 98] width 127 height 100
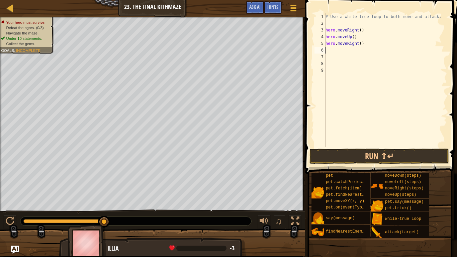
type textarea "h"
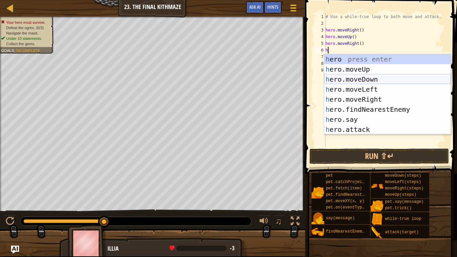
click at [400, 77] on div "h ero press enter h ero.moveUp press enter h ero.moveDown press enter h ero.mov…" at bounding box center [387, 104] width 127 height 100
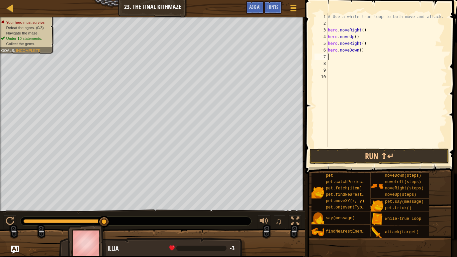
click at [362, 50] on div "# Use a while-true loop to both move and attack. hero . moveRight ( ) hero . mo…" at bounding box center [387, 86] width 121 height 147
type textarea "hero.moveDown(2)"
type textarea "h"
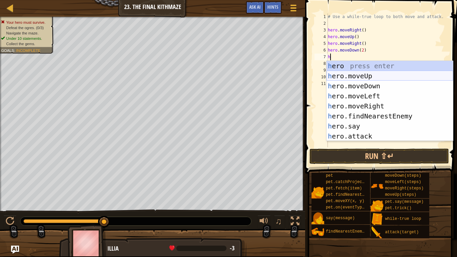
click at [374, 77] on div "h ero press enter h ero.moveUp press enter h ero.moveDown press enter h ero.mov…" at bounding box center [390, 111] width 127 height 100
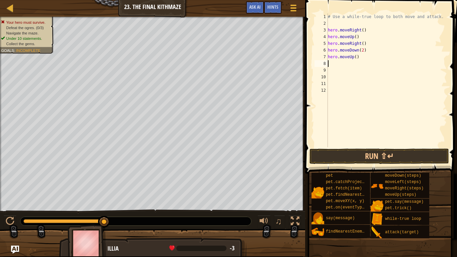
type textarea "h"
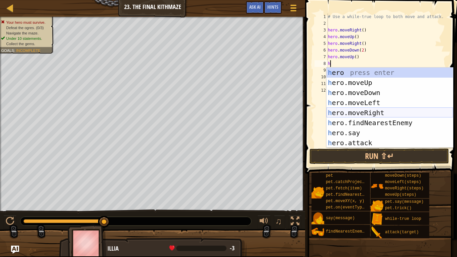
click at [401, 110] on div "h ero press enter h ero.moveUp press enter h ero.moveDown press enter h ero.mov…" at bounding box center [390, 118] width 127 height 100
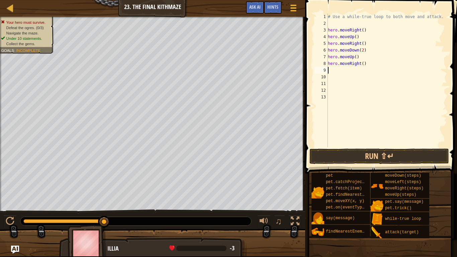
type textarea "h"
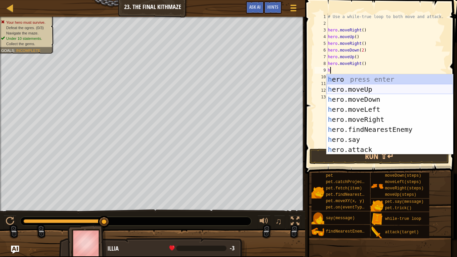
click at [381, 89] on div "h ero press enter h ero.moveUp press enter h ero.moveDown press enter h ero.mov…" at bounding box center [390, 124] width 127 height 100
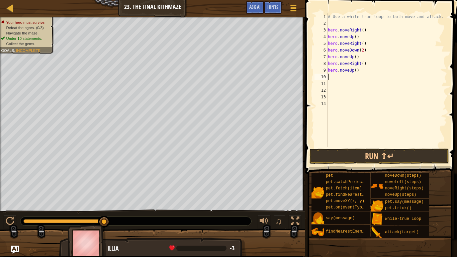
type textarea "h"
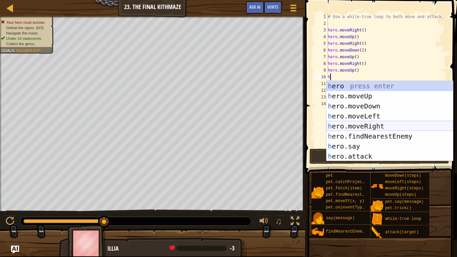
click at [394, 124] on div "h ero press enter h ero.moveUp press enter h ero.moveDown press enter h ero.mov…" at bounding box center [390, 131] width 127 height 100
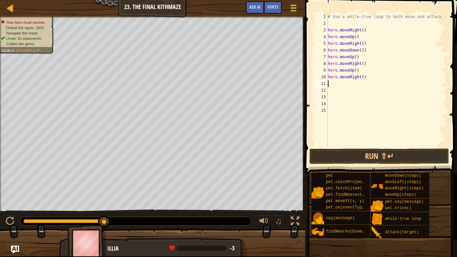
type textarea "h"
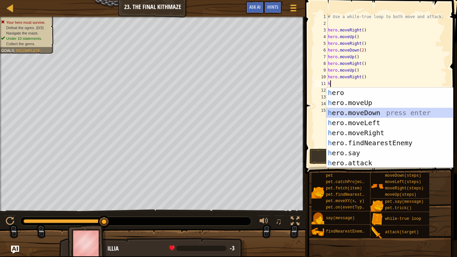
click at [392, 113] on div "h ero press enter h ero.moveUp press enter h ero.moveDown press enter h ero.mov…" at bounding box center [390, 138] width 127 height 100
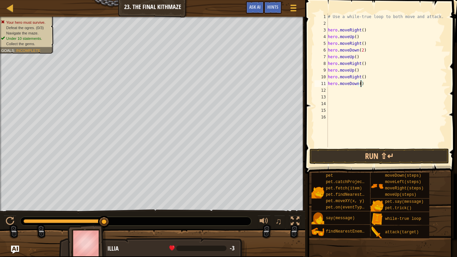
click at [361, 84] on div "# Use a while-true loop to both move and attack. hero . moveRight ( ) hero . mo…" at bounding box center [387, 86] width 121 height 147
click at [393, 155] on button "Run ⇧↵" at bounding box center [380, 156] width 140 height 15
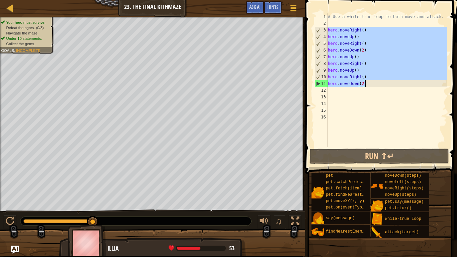
drag, startPoint x: 329, startPoint y: 29, endPoint x: 371, endPoint y: 85, distance: 69.8
click at [371, 85] on div "# Use a while-true loop to both move and attack. hero . moveRight ( ) hero . mo…" at bounding box center [387, 86] width 121 height 147
type textarea "hero.moveRight() hero.moveDown(2)"
click at [377, 103] on div "# Use a while-true loop to both move and attack. hero . moveRight ( ) hero . mo…" at bounding box center [387, 86] width 121 height 147
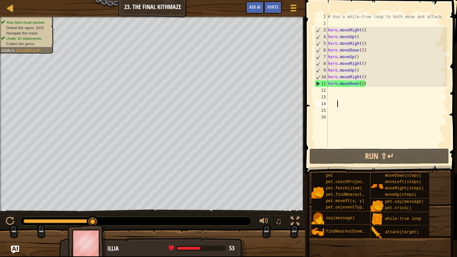
scroll to position [3, 1]
click at [346, 21] on div "# Use a while-true loop to both move and attack. hero . moveRight ( ) hero . mo…" at bounding box center [387, 86] width 121 height 147
type textarea "l"
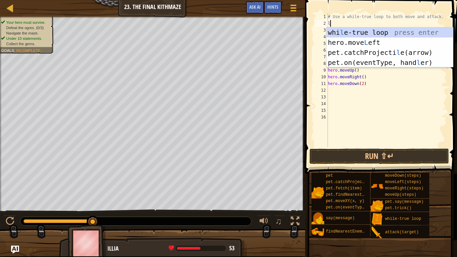
click at [361, 32] on div "whi l e-true loop press enter hero.move L eft press enter pet.catchProjecti l e…" at bounding box center [390, 57] width 127 height 60
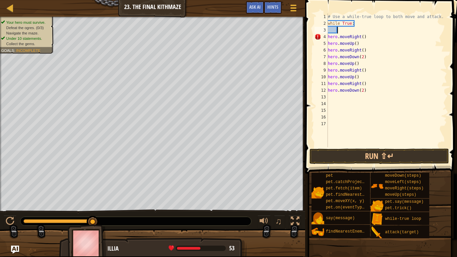
type textarea "h"
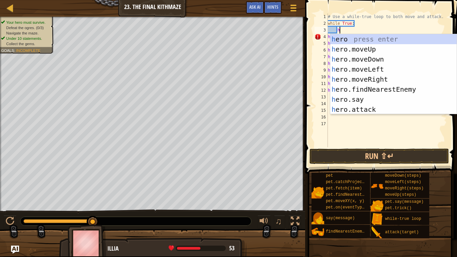
scroll to position [3, 1]
click at [389, 80] on div "h ero press enter h ero.moveUp press enter h ero.moveDown press enter h ero.mov…" at bounding box center [393, 84] width 127 height 100
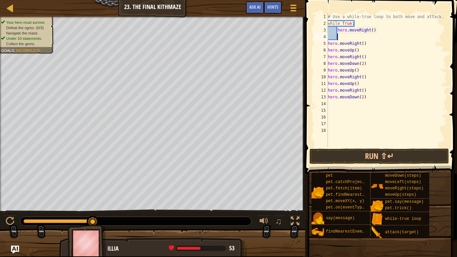
scroll to position [3, 1]
type textarea "h"
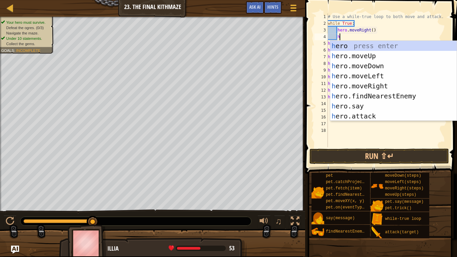
scroll to position [3, 1]
click at [378, 56] on div "h ero press enter h ero.moveUp press enter h ero.moveDown press enter h ero.mov…" at bounding box center [393, 91] width 127 height 100
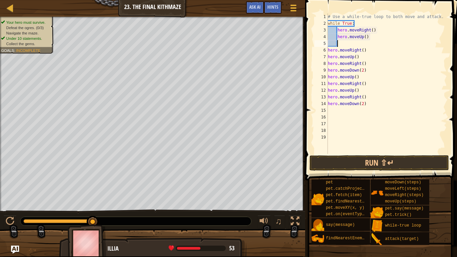
type textarea "h"
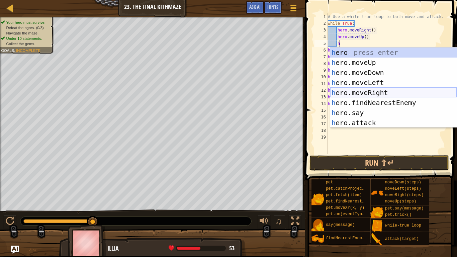
click at [368, 92] on div "h ero press enter h ero.moveUp press enter h ero.moveDown press enter h ero.mov…" at bounding box center [393, 98] width 127 height 100
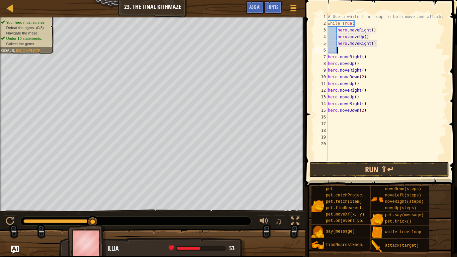
type textarea "h"
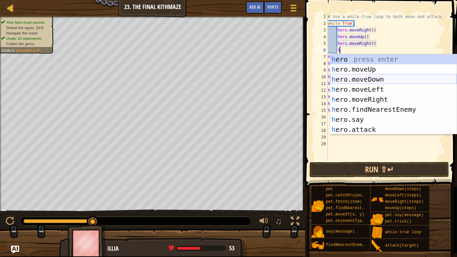
click at [368, 80] on div "h ero press enter h ero.moveUp press enter h ero.moveDown press enter h ero.mov…" at bounding box center [393, 104] width 127 height 100
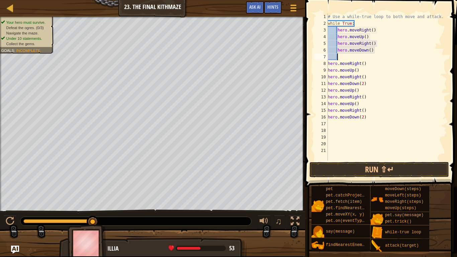
scroll to position [3, 1]
type textarea "h"
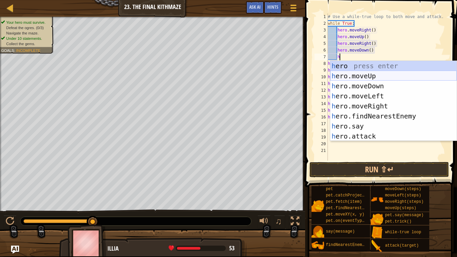
click at [361, 75] on div "h ero press enter h ero.moveUp press enter h ero.moveDown press enter h ero.mov…" at bounding box center [393, 111] width 127 height 100
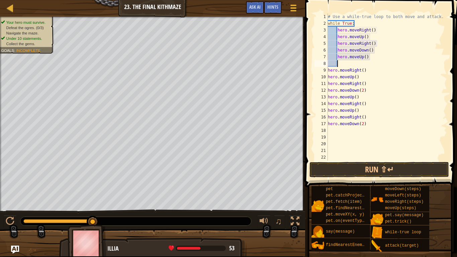
scroll to position [3, 1]
type textarea "h"
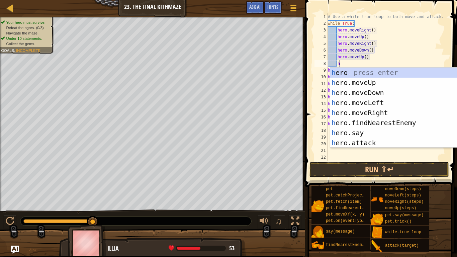
scroll to position [3, 1]
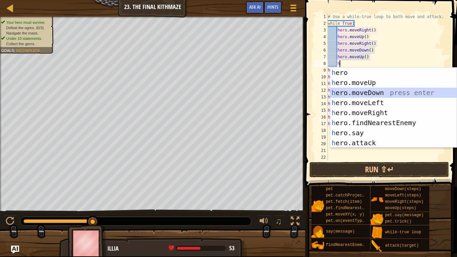
click at [373, 92] on div "h ero press enter h ero.moveUp press enter h ero.moveDown press enter h ero.mov…" at bounding box center [393, 118] width 127 height 100
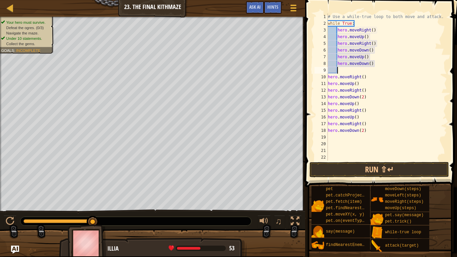
scroll to position [3, 1]
type textarea "h"
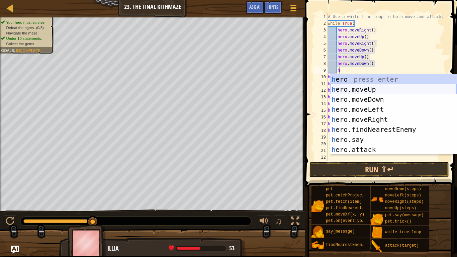
click at [372, 88] on div "h ero press enter h ero.moveUp press enter h ero.moveDown press enter h ero.mov…" at bounding box center [393, 124] width 127 height 100
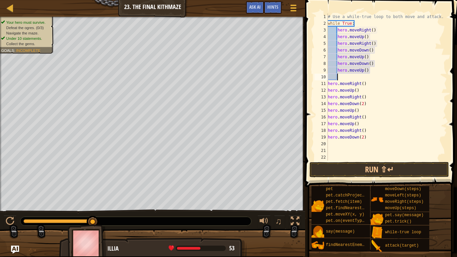
scroll to position [3, 1]
type textarea "h"
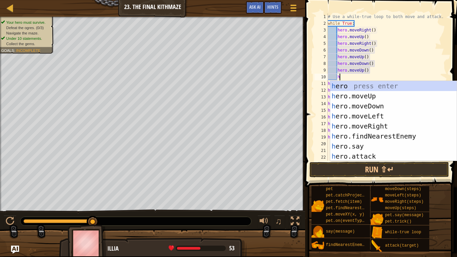
scroll to position [3, 1]
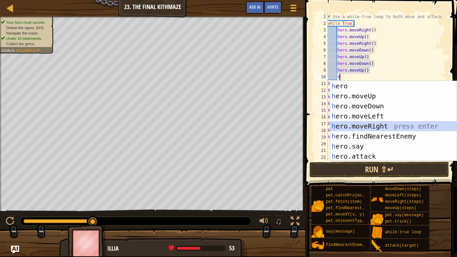
click at [364, 127] on div "h ero press enter h ero.moveUp press enter h ero.moveDown press enter h ero.mov…" at bounding box center [393, 131] width 127 height 100
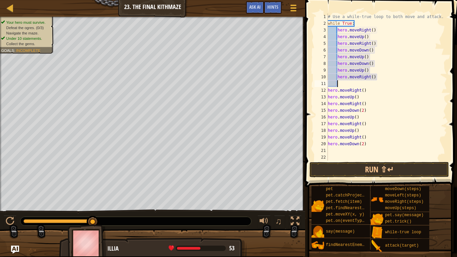
type textarea "h"
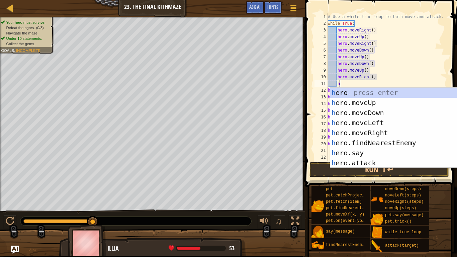
scroll to position [3, 1]
click at [366, 103] on div "h ero press enter h ero.moveUp press enter h ero.moveDown press enter h ero.mov…" at bounding box center [393, 138] width 127 height 100
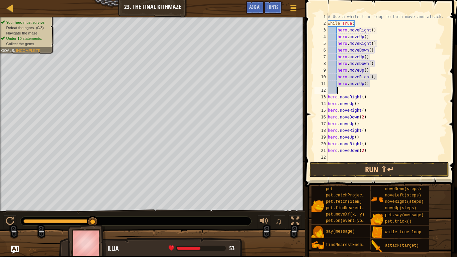
type textarea "h"
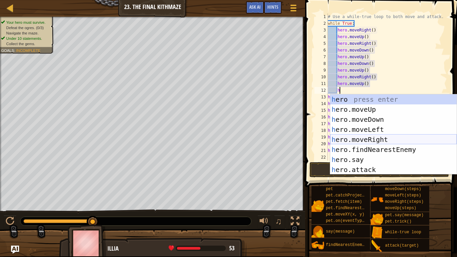
click at [376, 140] on div "h ero press enter h ero.moveUp press enter h ero.moveDown press enter h ero.mov…" at bounding box center [393, 144] width 127 height 100
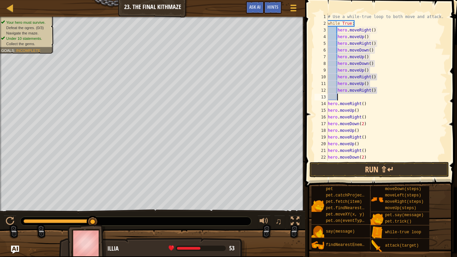
type textarea "h"
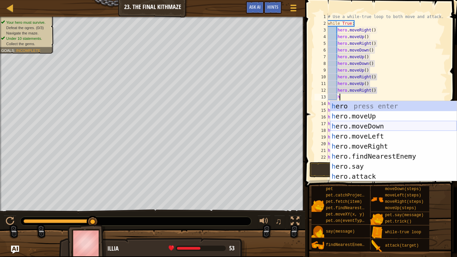
click at [367, 127] on div "h ero press enter h ero.moveUp press enter h ero.moveDown press enter h ero.mov…" at bounding box center [393, 151] width 127 height 100
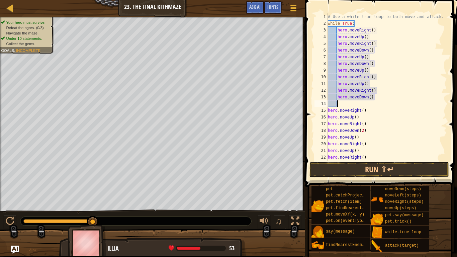
scroll to position [3, 1]
click at [370, 50] on div "# Use a while-true loop to both move and attack. while True : hero . moveRight …" at bounding box center [387, 93] width 121 height 161
click at [383, 169] on button "Run ⇧↵" at bounding box center [380, 169] width 140 height 15
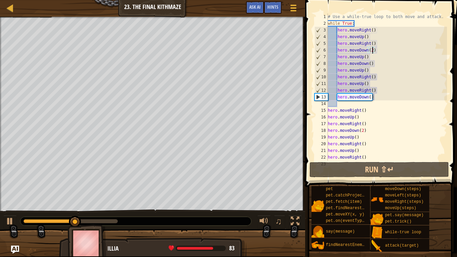
click at [370, 97] on div "# Use a while-true loop to both move and attack. while True : hero . moveRight …" at bounding box center [387, 93] width 121 height 161
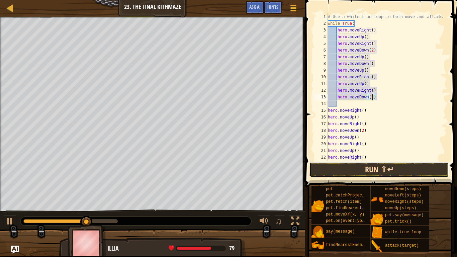
click at [396, 167] on button "Run ⇧↵" at bounding box center [380, 169] width 140 height 15
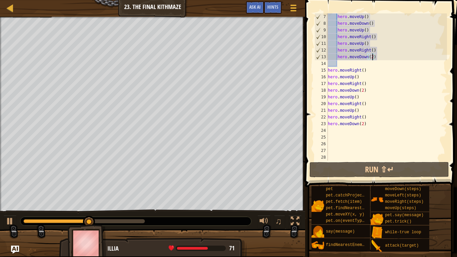
scroll to position [40, 0]
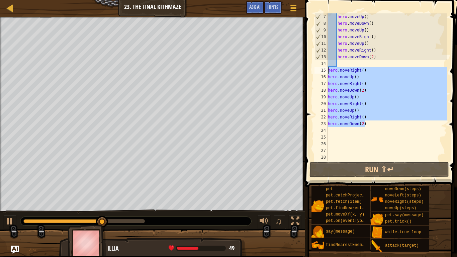
drag, startPoint x: 355, startPoint y: 115, endPoint x: 327, endPoint y: 71, distance: 53.1
click at [327, 71] on div "hero.moveDown(2) 7 8 9 10 11 12 13 14 15 16 17 18 19 20 21 22 23 24 25 26 27 28…" at bounding box center [380, 86] width 134 height 147
type textarea "hero.moveRight() hero.moveUp()"
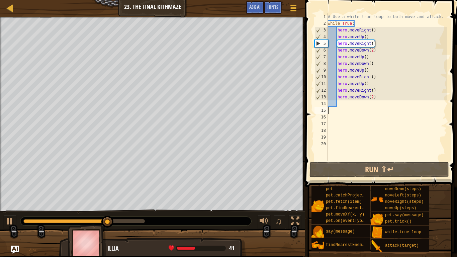
scroll to position [3, 0]
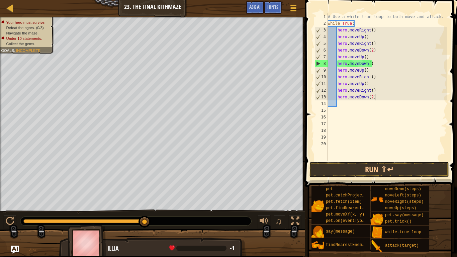
click at [384, 97] on div "# Use a while-true loop to both move and attack. while True : hero . moveRight …" at bounding box center [387, 93] width 121 height 161
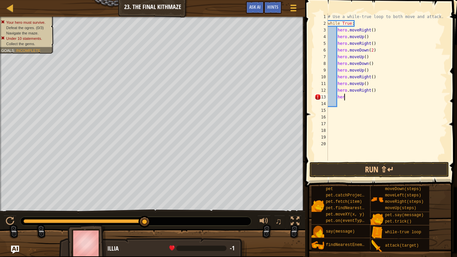
type textarea "h"
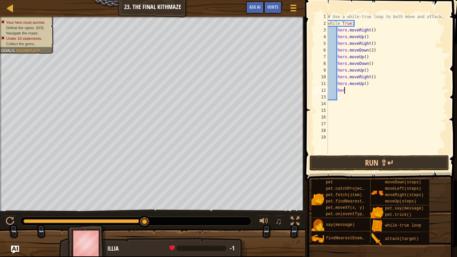
type textarea "h"
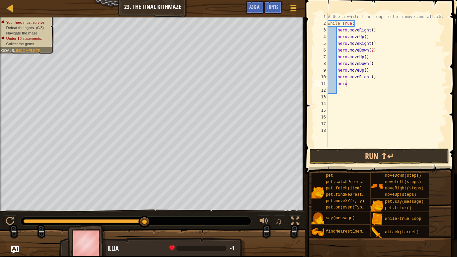
type textarea "h"
click at [398, 157] on button "Run ⇧↵" at bounding box center [380, 156] width 140 height 15
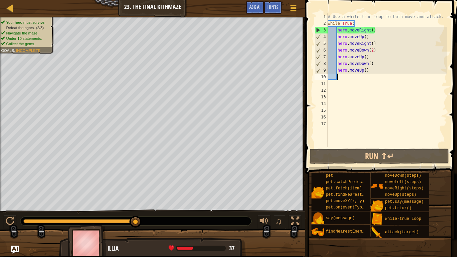
scroll to position [3, 1]
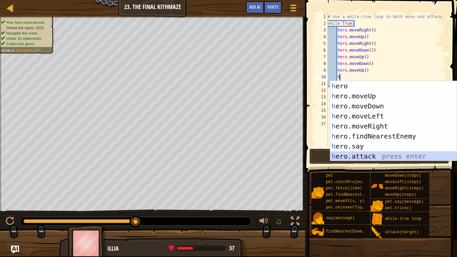
click at [369, 158] on div "h ero press enter h ero.moveUp press enter h ero.moveDown press enter h ero.mov…" at bounding box center [393, 131] width 127 height 100
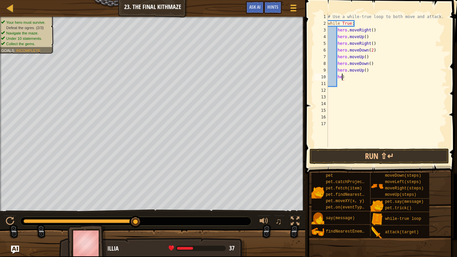
type textarea ")"
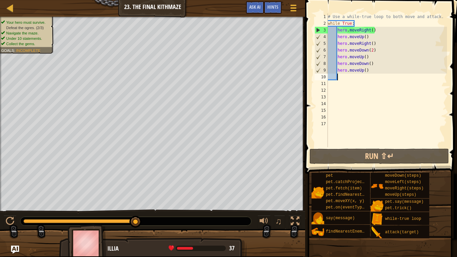
type textarea "h"
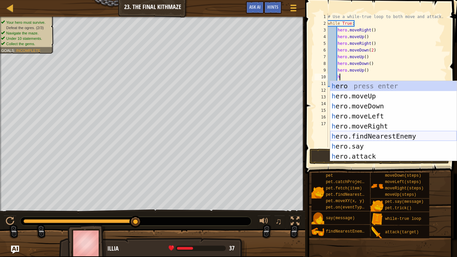
click at [380, 135] on div "h ero press enter h ero.moveUp press enter h ero.moveDown press enter h ero.mov…" at bounding box center [393, 131] width 127 height 100
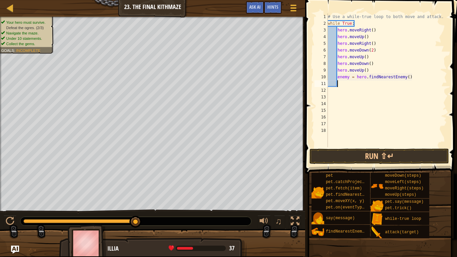
click at [349, 78] on div "# Use a while-true loop to both move and attack. while True : hero . moveRight …" at bounding box center [387, 86] width 121 height 147
click at [410, 77] on div "# Use a while-true loop to both move and attack. while True : hero . moveRight …" at bounding box center [387, 86] width 121 height 147
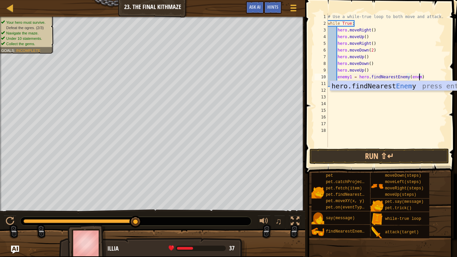
scroll to position [3, 13]
type textarea "enemy1 = hero.findNearestEnemy(enemy1)"
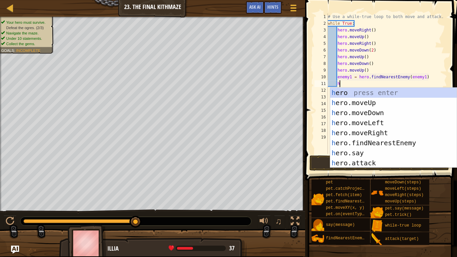
scroll to position [3, 1]
click at [400, 160] on div "h ero press enter h ero.moveUp press enter h ero.moveDown press enter h ero.mov…" at bounding box center [393, 138] width 127 height 100
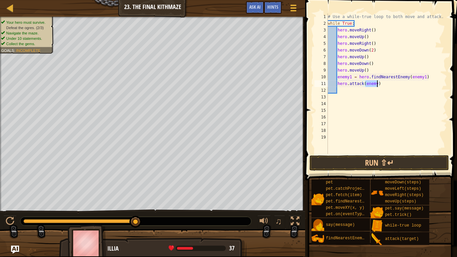
click at [377, 82] on div "# Use a while-true loop to both move and attack. while True : hero . moveRight …" at bounding box center [387, 83] width 121 height 141
type textarea "hero.attack(enemy1)"
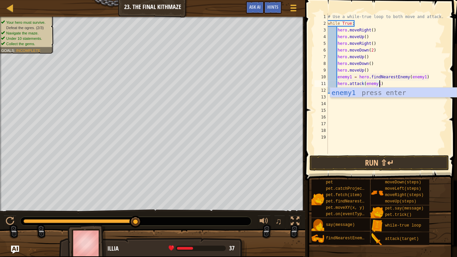
scroll to position [3, 7]
click at [407, 103] on div "# Use a while-true loop to both move and attack. while True : hero . moveRight …" at bounding box center [387, 90] width 121 height 154
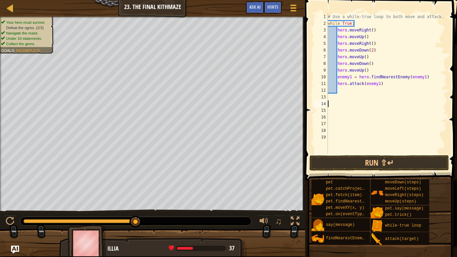
scroll to position [3, 0]
click at [381, 93] on div "# Use a while-true loop to both move and attack. while True : hero . moveRight …" at bounding box center [387, 90] width 121 height 154
click at [336, 77] on div "# Use a while-true loop to both move and attack. while True : hero . moveRight …" at bounding box center [387, 90] width 121 height 154
type textarea "enemy1 = hero.findNearestEnemy(enemy1)"
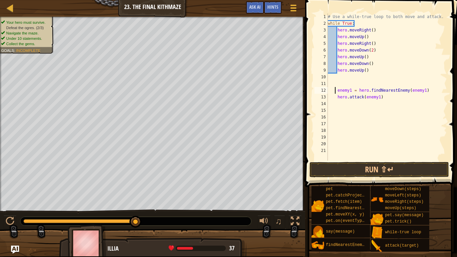
click at [374, 108] on div "# Use a while-true loop to both move and attack. while True : hero . moveRight …" at bounding box center [387, 93] width 121 height 161
type textarea "e"
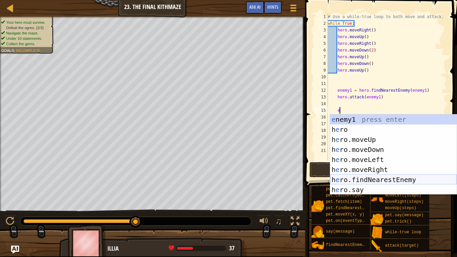
click at [378, 179] on div "e nemy1 press enter h e ro press enter h e ro.moveUp press enter h e ro.moveDow…" at bounding box center [393, 164] width 127 height 100
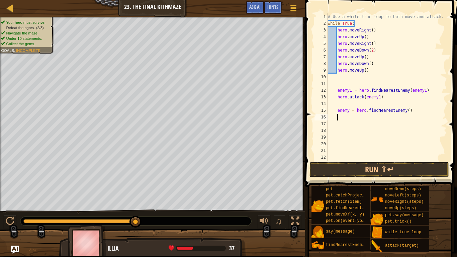
scroll to position [3, 1]
click at [348, 110] on div "# Use a while-true loop to both move and attack. while True : hero . moveRight …" at bounding box center [387, 93] width 121 height 161
click at [410, 110] on div "# Use a while-true loop to both move and attack. while True : hero . moveRight …" at bounding box center [387, 93] width 121 height 161
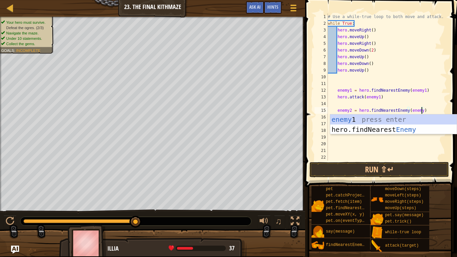
scroll to position [3, 13]
type textarea "enemy2 = hero.findNearestEnemy(enemy2)"
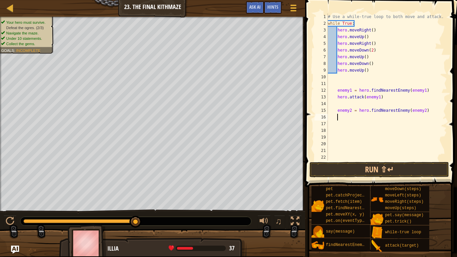
scroll to position [3, 1]
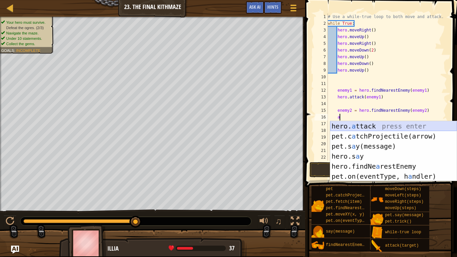
click at [437, 124] on div "hero. a ttack press enter pet.c a tchProjectile(arrow) press enter pet.s a y(me…" at bounding box center [393, 161] width 127 height 80
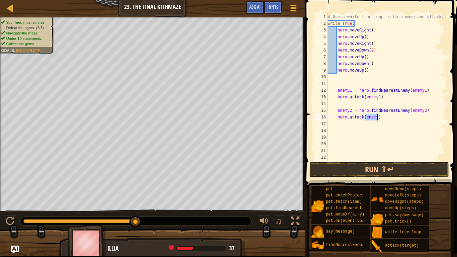
click at [377, 118] on div "# Use a while-true loop to both move and attack. while True : hero . moveRight …" at bounding box center [387, 86] width 121 height 147
type textarea "hero.attack(enemy2)"
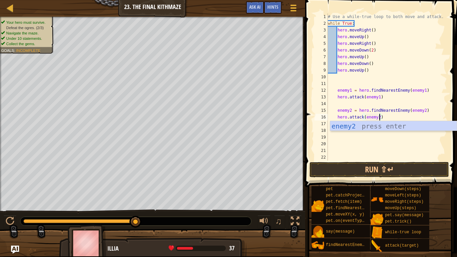
click at [391, 147] on div "# Use a while-true loop to both move and attack. while True : hero . moveRight …" at bounding box center [387, 93] width 121 height 161
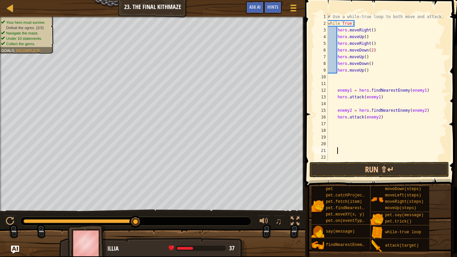
scroll to position [3, 1]
click at [356, 128] on div "# Use a while-true loop to both move and attack. while True : hero . moveRight …" at bounding box center [387, 93] width 121 height 161
type textarea "e"
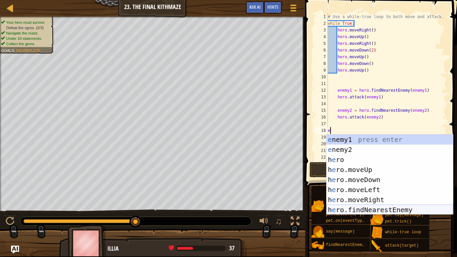
click at [358, 209] on div "e nemy1 press enter e nemy2 press enter h e ro press enter h e ro.moveUp press …" at bounding box center [390, 185] width 127 height 100
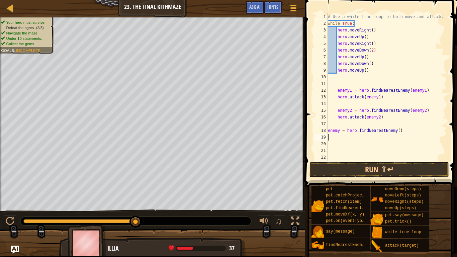
click at [339, 130] on div "# Use a while-true loop to both move and attack. while True : hero . moveRight …" at bounding box center [387, 93] width 121 height 161
click at [401, 131] on div "# Use a while-true loop to both move and attack. while True : hero . moveRight …" at bounding box center [387, 93] width 121 height 161
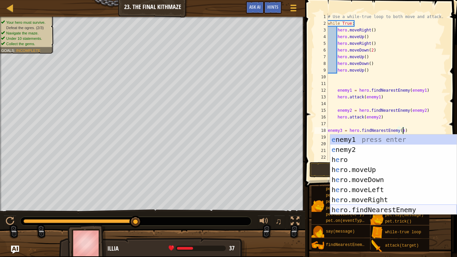
click at [384, 209] on div "e nemy1 press enter e nemy2 press enter h e ro press enter h e ro.moveUp press …" at bounding box center [393, 185] width 127 height 100
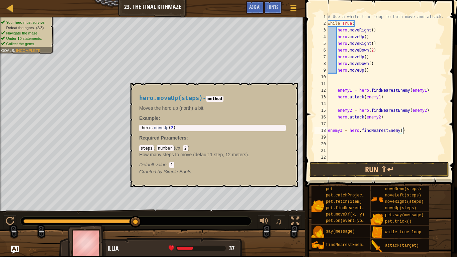
scroll to position [3, 10]
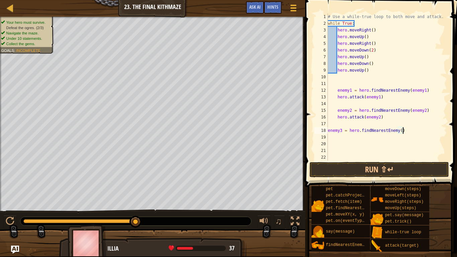
click at [401, 131] on div "# Use a while-true loop to both move and attack. while True : hero . moveRight …" at bounding box center [387, 93] width 121 height 161
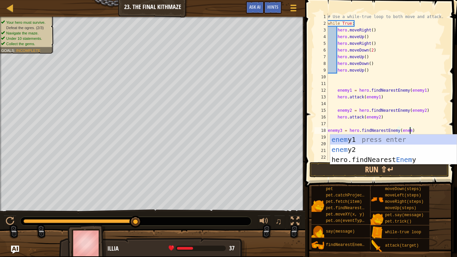
scroll to position [3, 12]
type textarea "enemy3 = hero.findNearestEnemy(enemy3)"
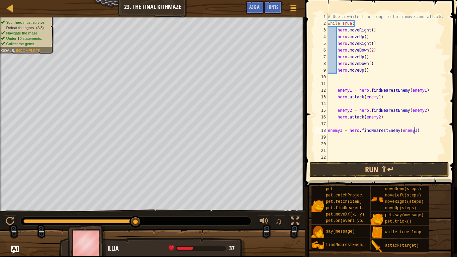
click at [424, 143] on div "# Use a while-true loop to both move and attack. while True : hero . moveRight …" at bounding box center [387, 93] width 121 height 161
click at [337, 110] on div "# Use a while-true loop to both move and attack. while True : hero . moveRight …" at bounding box center [387, 93] width 121 height 161
click at [337, 91] on div "# Use a while-true loop to both move and attack. while True : hero . moveRight …" at bounding box center [387, 93] width 121 height 161
click at [338, 98] on div "# Use a while-true loop to both move and attack. while True : hero . moveRight …" at bounding box center [387, 93] width 121 height 161
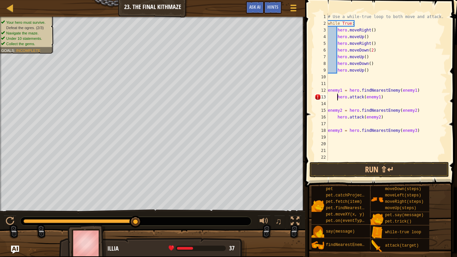
scroll to position [3, 2]
click at [337, 117] on div "# Use a while-true loop to both move and attack. while True : hero . moveRight …" at bounding box center [387, 93] width 121 height 161
type textarea "hero.attack(enemy2)"
click at [344, 136] on div "# Use a while-true loop to both move and attack. while True : hero . moveRight …" at bounding box center [387, 93] width 121 height 161
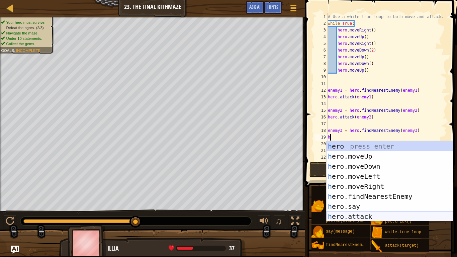
click at [360, 212] on div "h ero press enter h ero.moveUp press enter h ero.moveDown press enter h ero.mov…" at bounding box center [390, 191] width 127 height 100
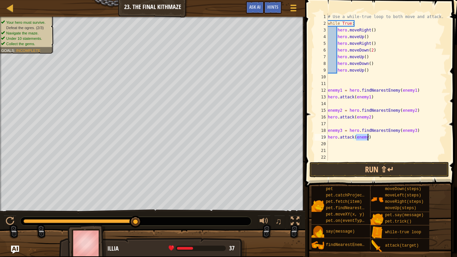
click at [367, 137] on div "# Use a while-true loop to both move and attack. while True : hero . moveRight …" at bounding box center [387, 86] width 121 height 147
click at [415, 170] on button "Run ⇧↵" at bounding box center [380, 169] width 140 height 15
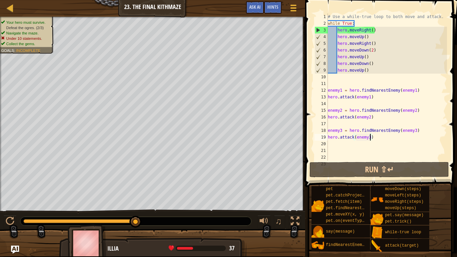
click at [380, 71] on div "# Use a while-true loop to both move and attack. while True : hero . moveRight …" at bounding box center [387, 93] width 121 height 161
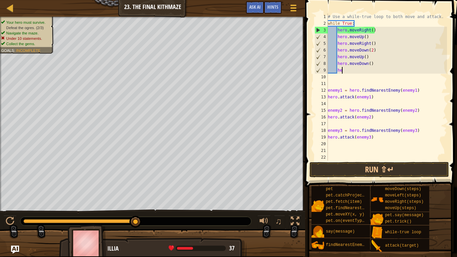
type textarea "h"
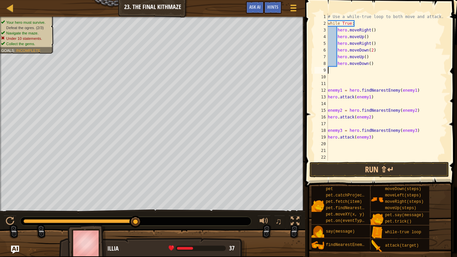
scroll to position [3, 0]
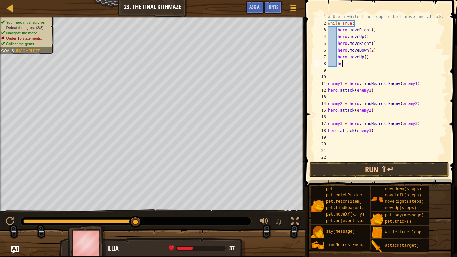
type textarea "h"
click at [390, 171] on button "Run ⇧↵" at bounding box center [380, 169] width 140 height 15
